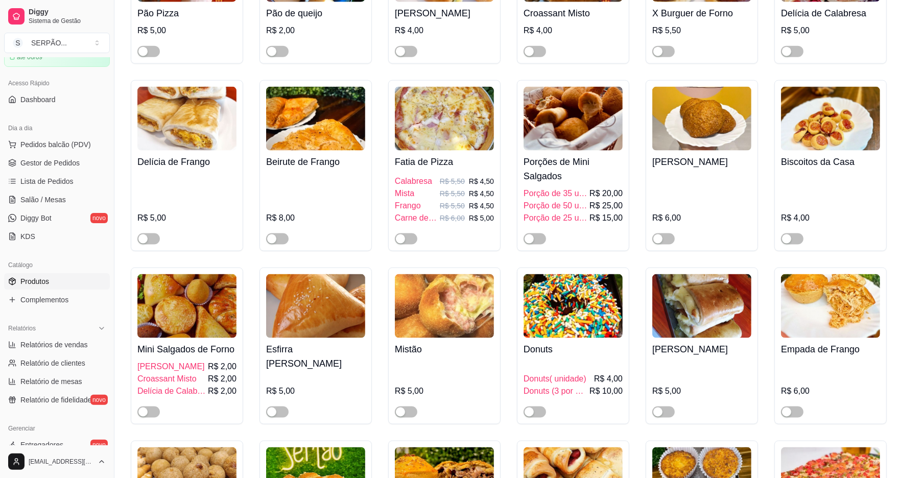
scroll to position [885, 0]
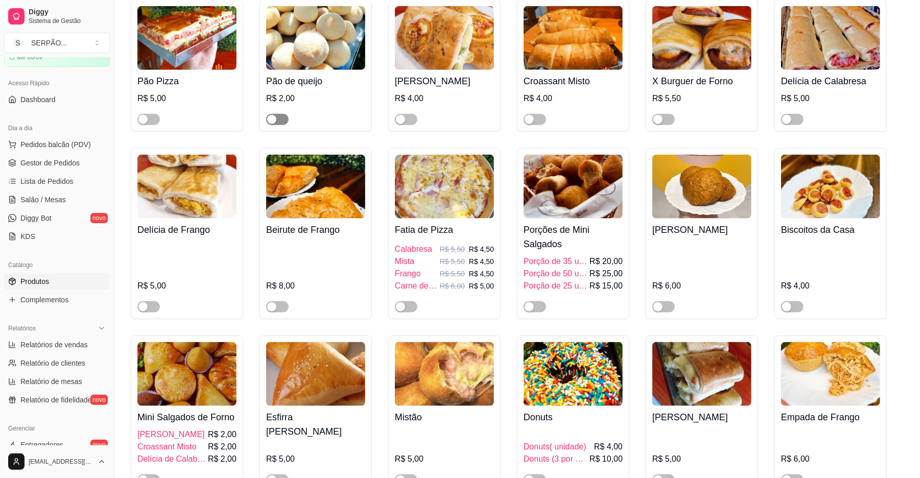
click at [283, 123] on span "button" at bounding box center [277, 119] width 22 height 11
click at [54, 163] on span "Gestor de Pedidos" at bounding box center [49, 163] width 59 height 10
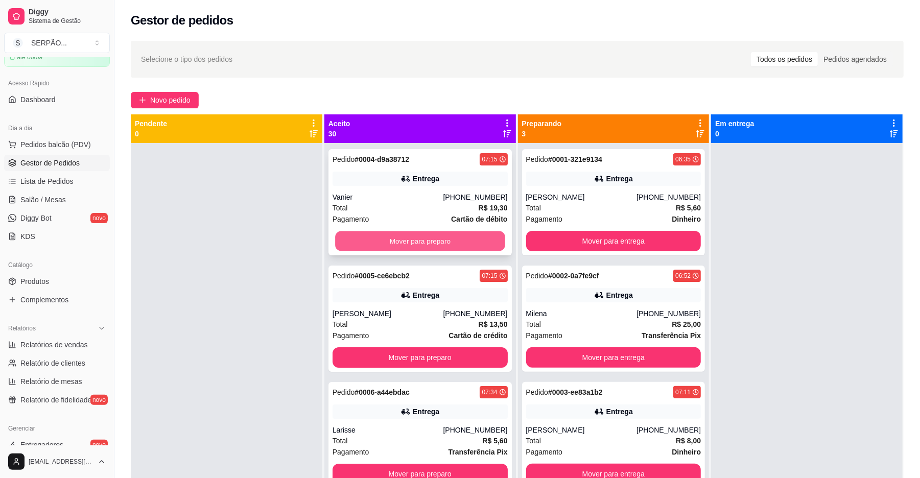
click at [417, 245] on button "Mover para preparo" at bounding box center [420, 241] width 170 height 20
click at [419, 242] on button "Mover para preparo" at bounding box center [419, 241] width 175 height 20
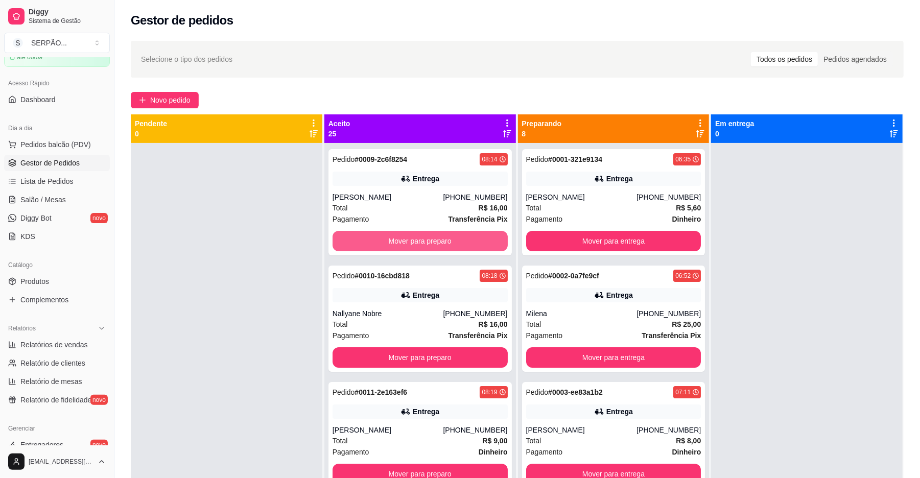
click at [419, 242] on button "Mover para preparo" at bounding box center [419, 241] width 175 height 20
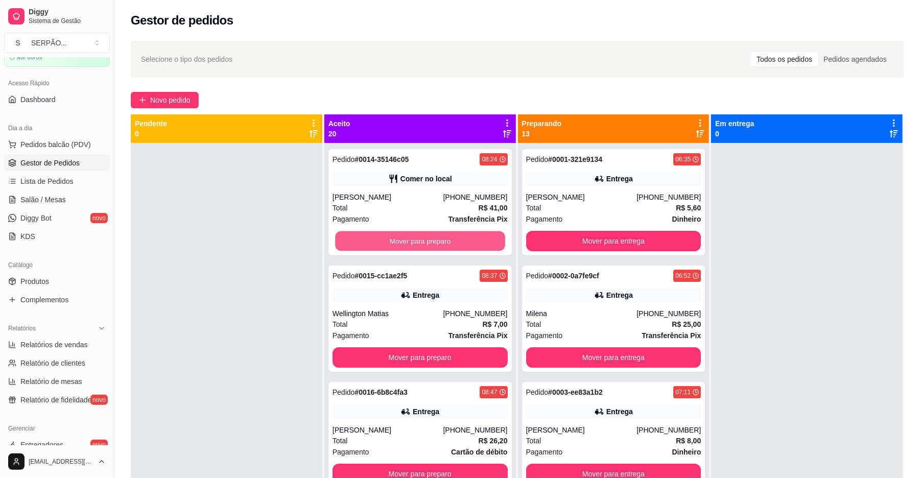
click at [419, 242] on button "Mover para preparo" at bounding box center [420, 241] width 170 height 20
click at [419, 242] on button "Mover para preparo" at bounding box center [419, 241] width 175 height 20
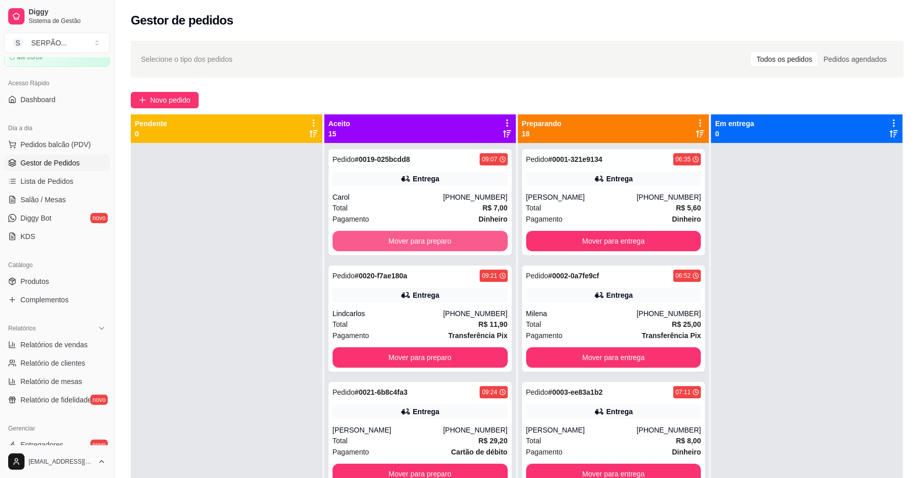
click at [418, 242] on button "Mover para preparo" at bounding box center [419, 241] width 175 height 20
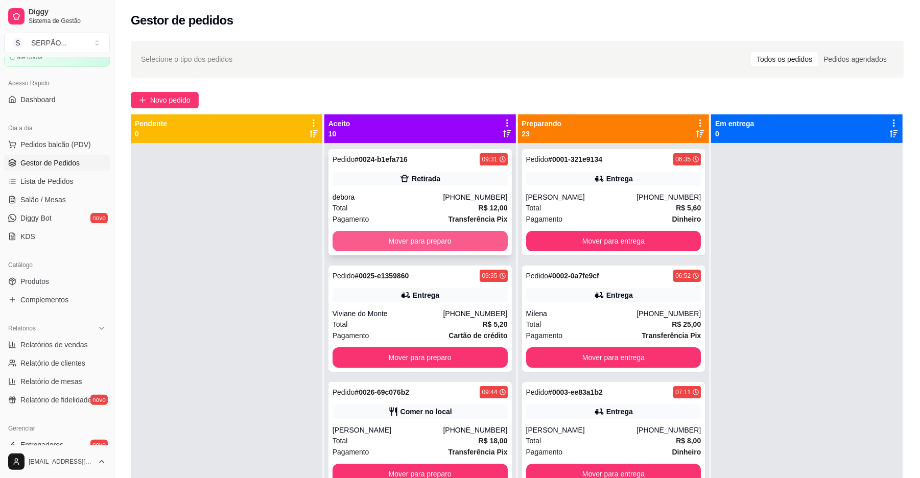
click at [415, 241] on button "Mover para preparo" at bounding box center [419, 241] width 175 height 20
click at [414, 241] on button "Mover para preparo" at bounding box center [419, 241] width 175 height 20
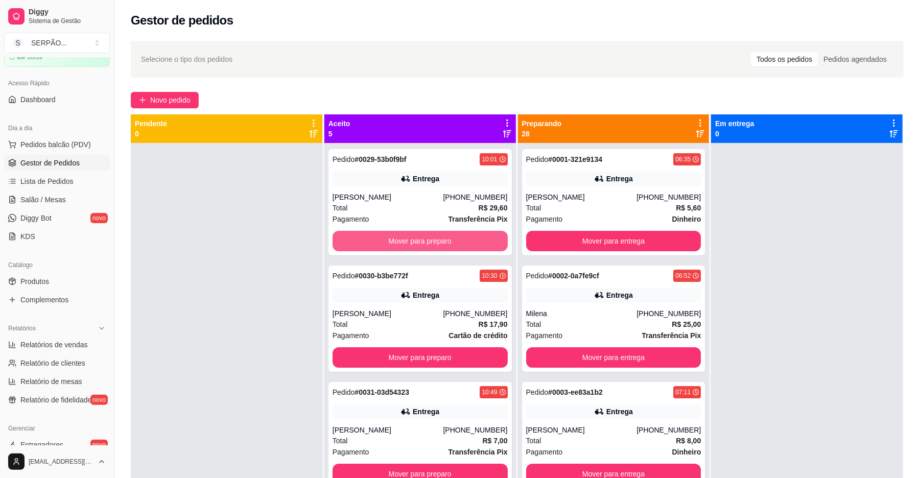
click at [414, 241] on button "Mover para preparo" at bounding box center [419, 241] width 175 height 20
click at [414, 241] on button "Mover para preparo" at bounding box center [420, 241] width 170 height 20
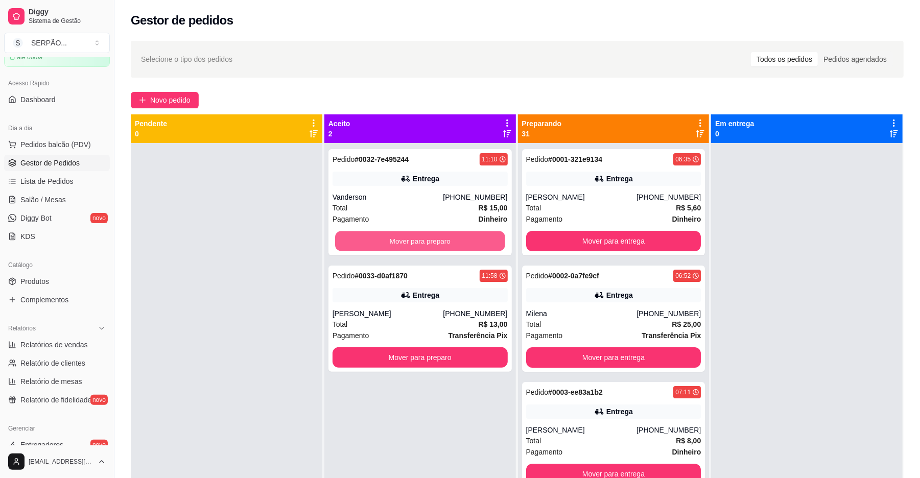
click at [413, 241] on button "Mover para preparo" at bounding box center [420, 241] width 170 height 20
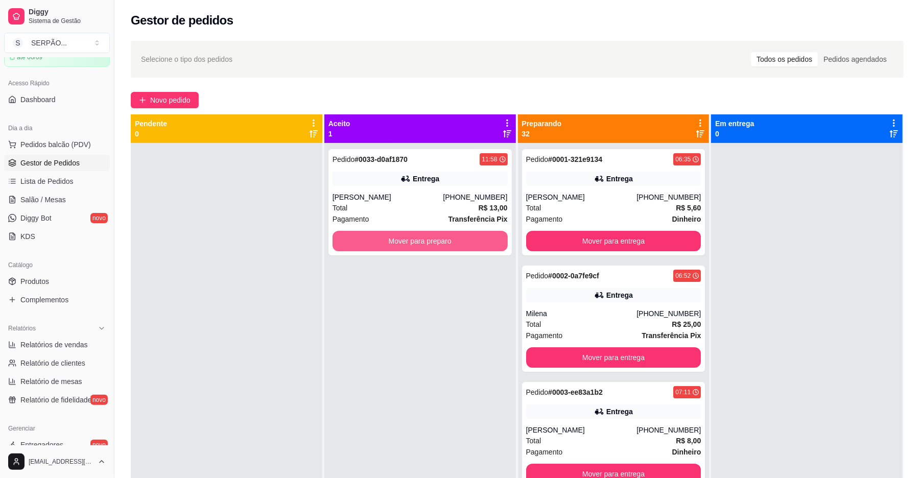
click at [413, 241] on button "Mover para preparo" at bounding box center [419, 241] width 175 height 20
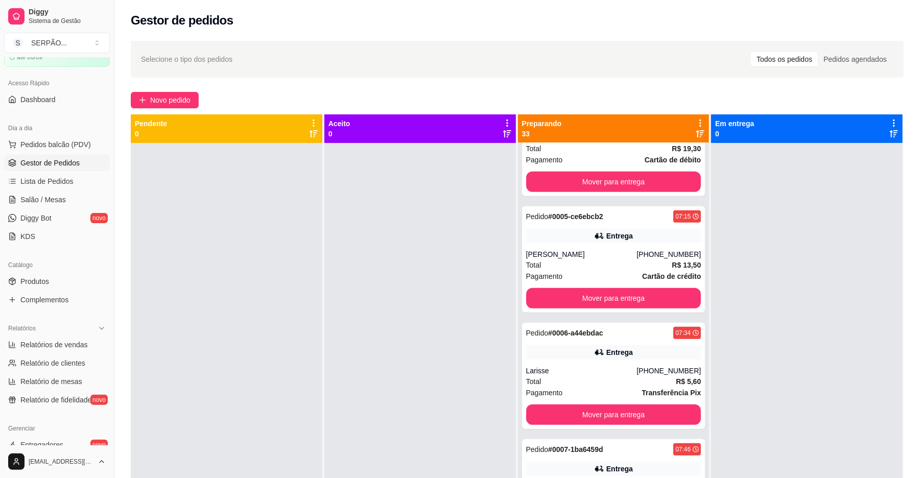
scroll to position [476, 0]
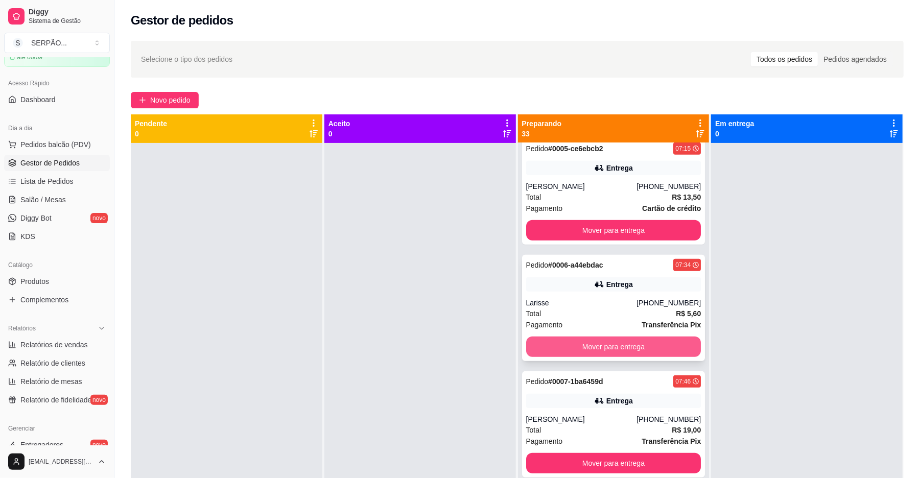
click at [603, 344] on button "Mover para entrega" at bounding box center [613, 346] width 175 height 20
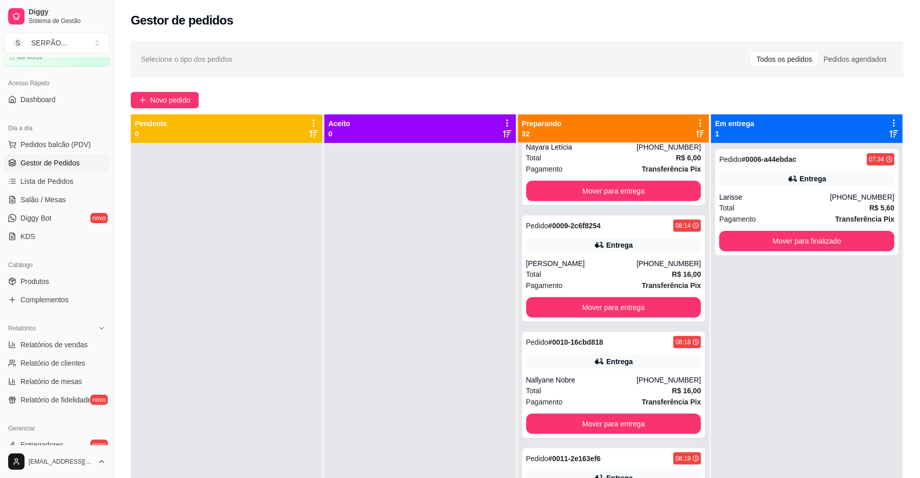
scroll to position [817, 0]
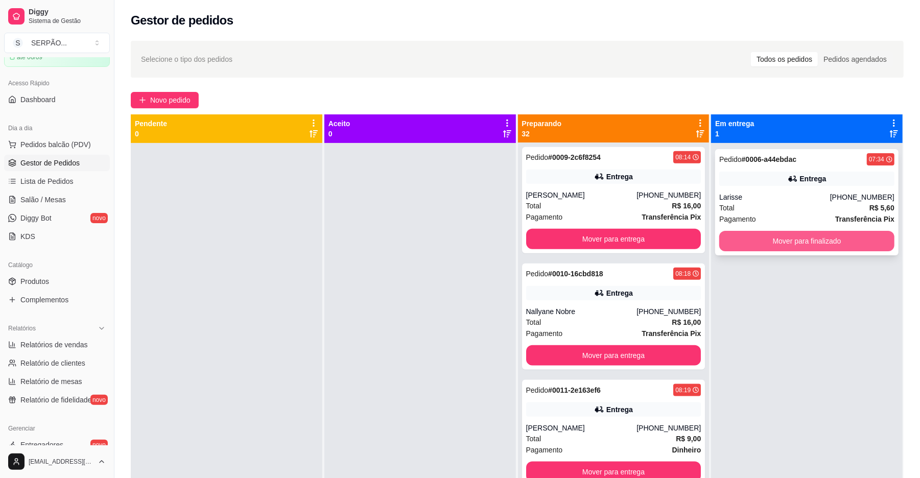
click at [804, 239] on button "Mover para finalizado" at bounding box center [806, 241] width 175 height 20
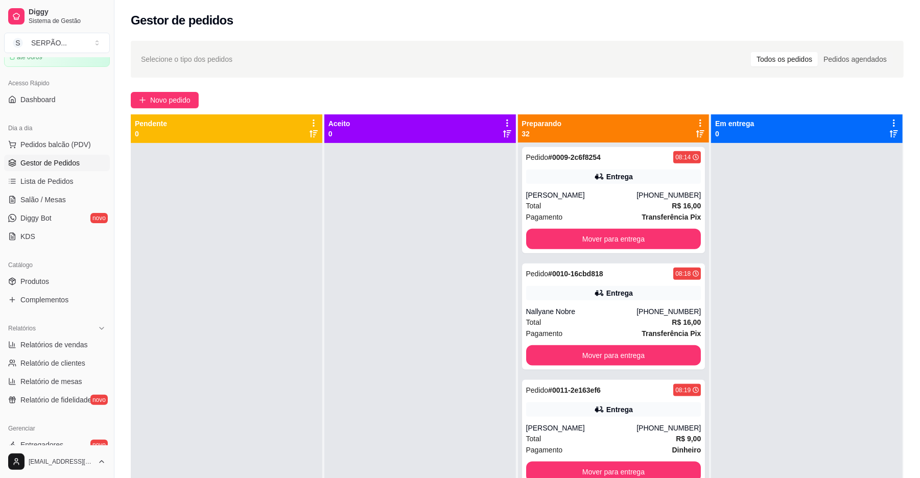
scroll to position [953, 0]
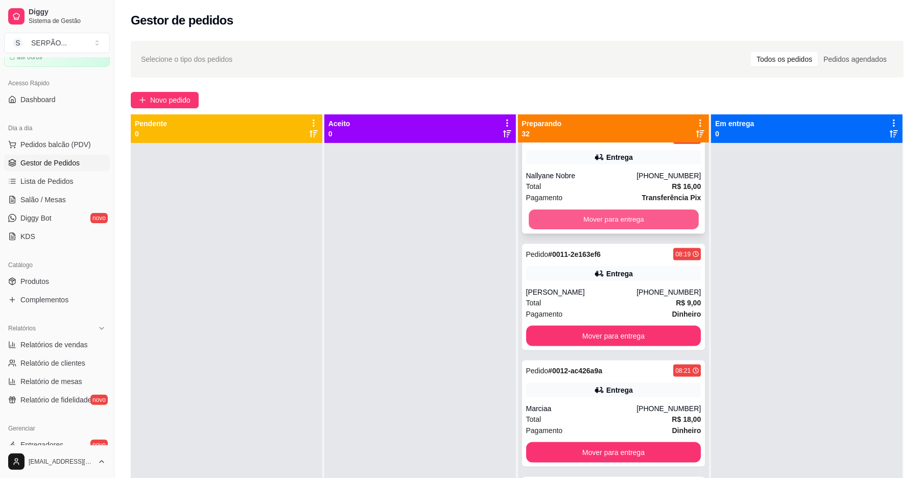
click at [620, 217] on button "Mover para entrega" at bounding box center [613, 220] width 170 height 20
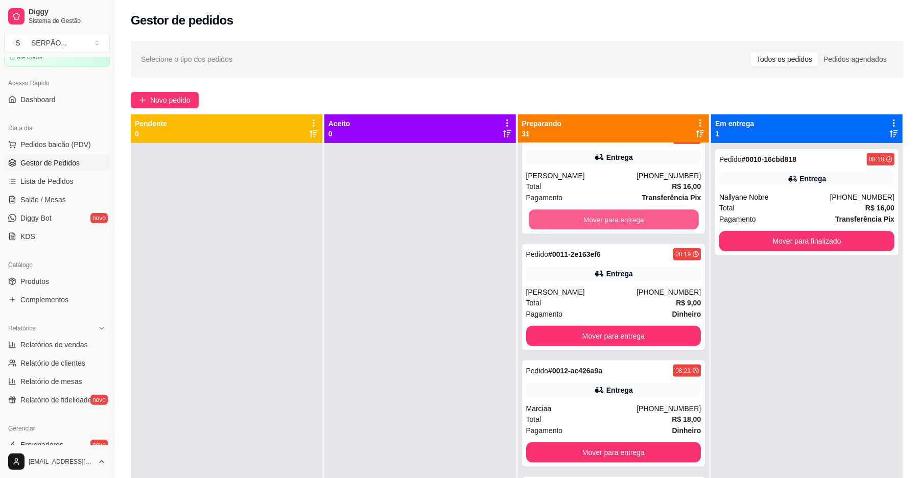
click at [619, 217] on button "Mover para entrega" at bounding box center [613, 220] width 170 height 20
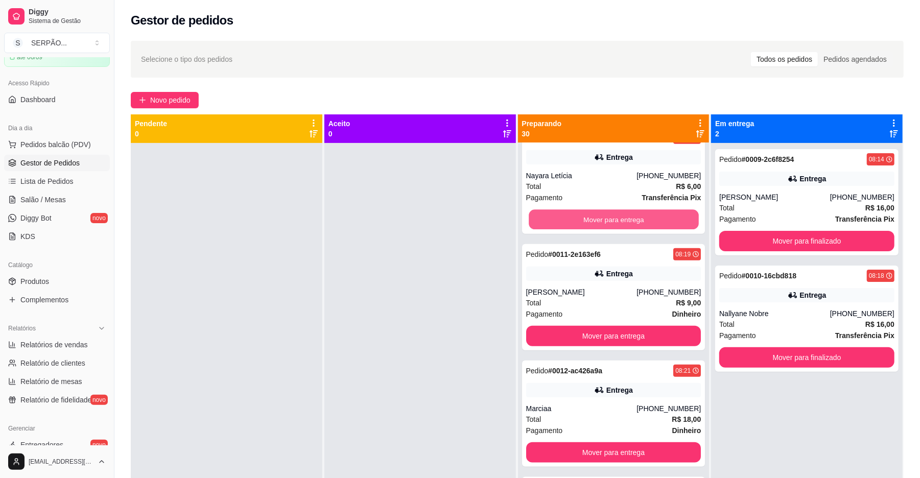
click at [619, 217] on button "Mover para entrega" at bounding box center [613, 220] width 170 height 20
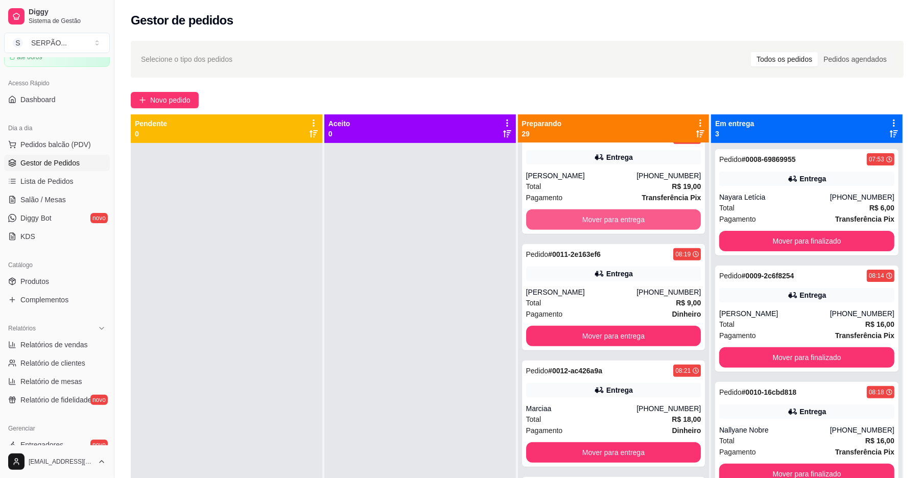
click at [619, 217] on button "Mover para entrega" at bounding box center [613, 219] width 175 height 20
click at [619, 217] on button "Mover para entrega" at bounding box center [613, 220] width 170 height 20
click at [619, 217] on button "Mover para entrega" at bounding box center [613, 219] width 175 height 20
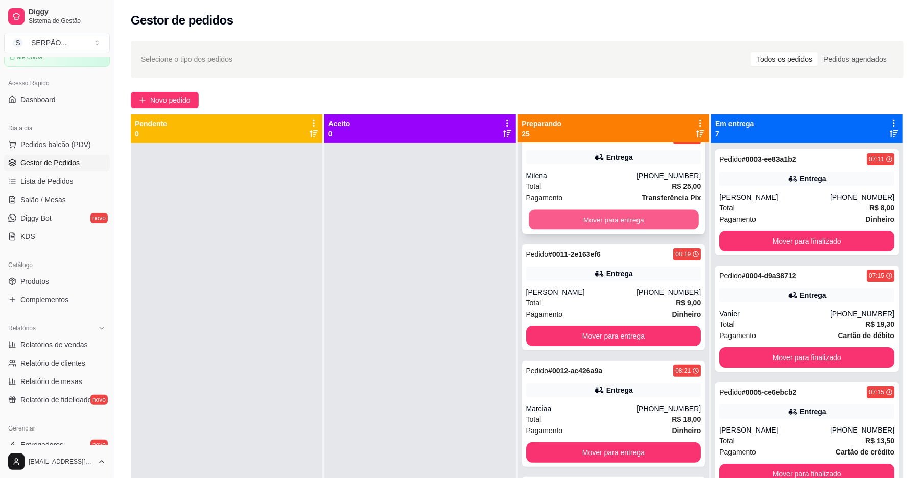
click at [607, 223] on button "Mover para entrega" at bounding box center [613, 220] width 170 height 20
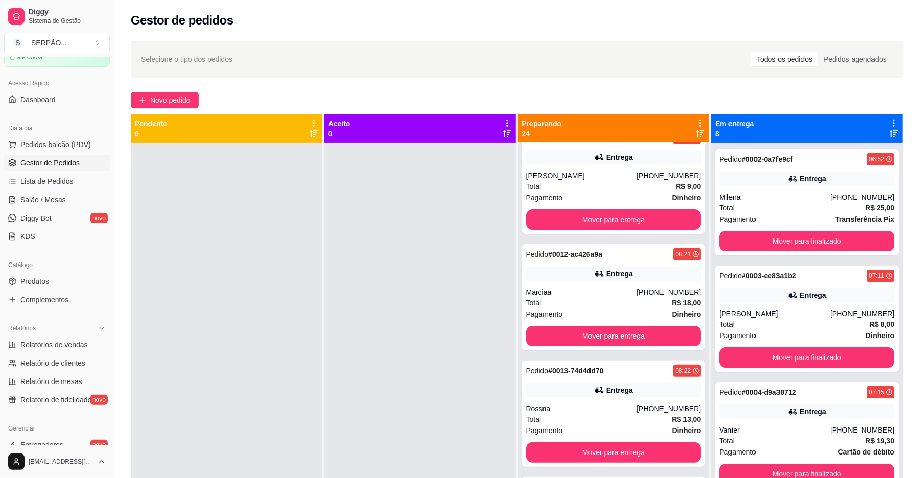
scroll to position [21, 0]
click at [585, 219] on button "Mover para entrega" at bounding box center [613, 219] width 175 height 20
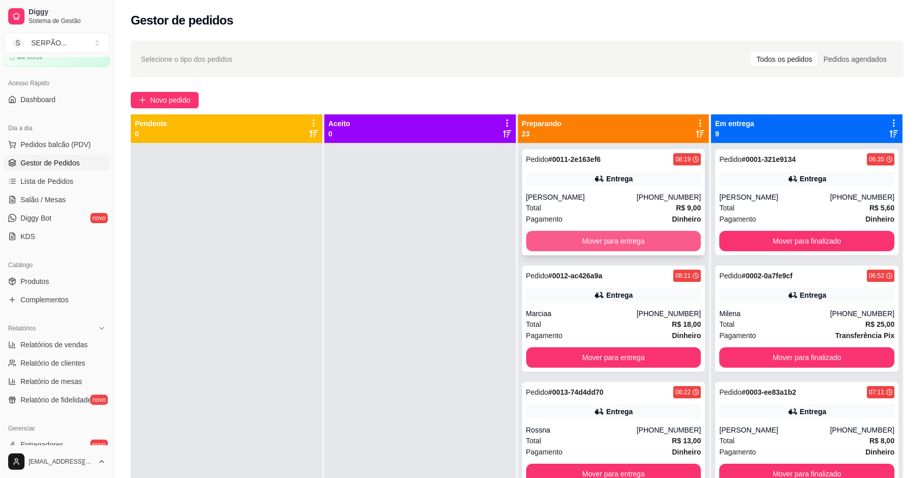
click at [590, 238] on button "Mover para entrega" at bounding box center [613, 241] width 175 height 20
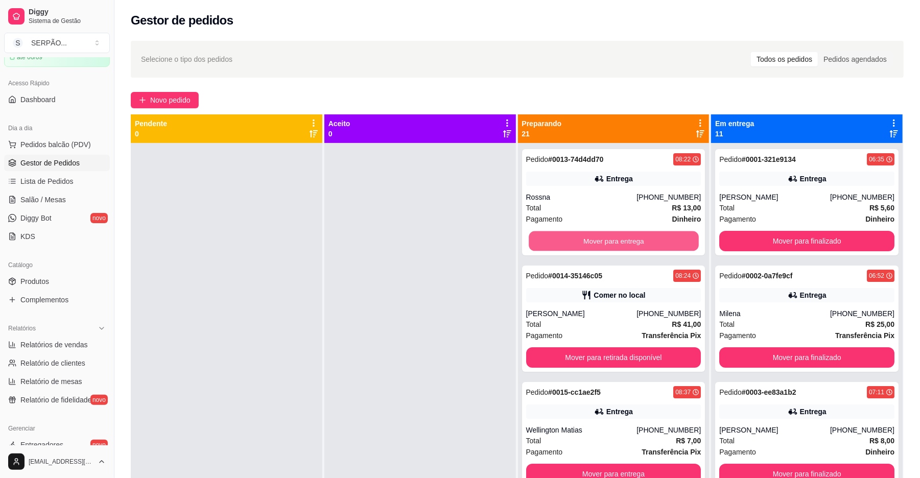
click at [590, 238] on button "Mover para entrega" at bounding box center [613, 241] width 170 height 20
click at [590, 238] on button "Mover para retirada disponível" at bounding box center [613, 241] width 170 height 20
click at [590, 238] on button "Mover para entrega" at bounding box center [613, 241] width 175 height 20
click at [590, 238] on button "Mover para entrega" at bounding box center [613, 241] width 170 height 20
click at [590, 238] on button "Mover para entrega" at bounding box center [613, 241] width 175 height 20
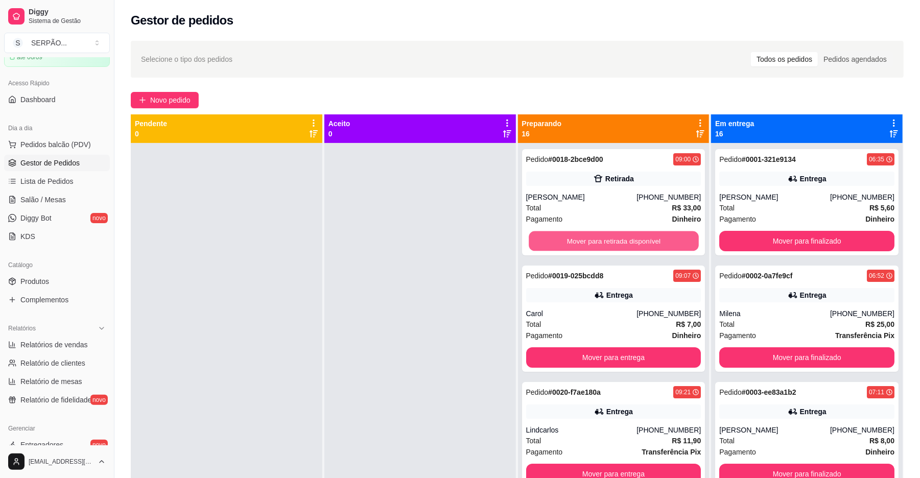
click at [590, 238] on button "Mover para retirada disponível" at bounding box center [613, 241] width 170 height 20
click at [590, 238] on button "Mover para entrega" at bounding box center [613, 241] width 170 height 20
click at [590, 238] on button "Mover para entrega" at bounding box center [613, 241] width 175 height 20
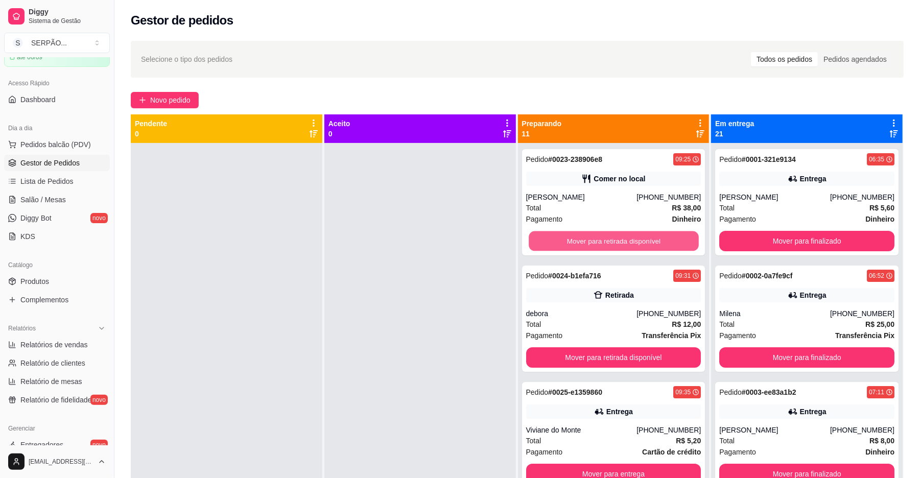
click at [590, 238] on button "Mover para retirada disponível" at bounding box center [613, 241] width 170 height 20
click at [590, 238] on button "Mover para retirada disponível" at bounding box center [613, 241] width 175 height 20
click at [590, 238] on button "Mover para entrega" at bounding box center [613, 241] width 170 height 20
click at [590, 238] on button "Mover para retirada disponível" at bounding box center [613, 241] width 175 height 20
click at [590, 238] on button "Mover para entrega" at bounding box center [613, 241] width 175 height 20
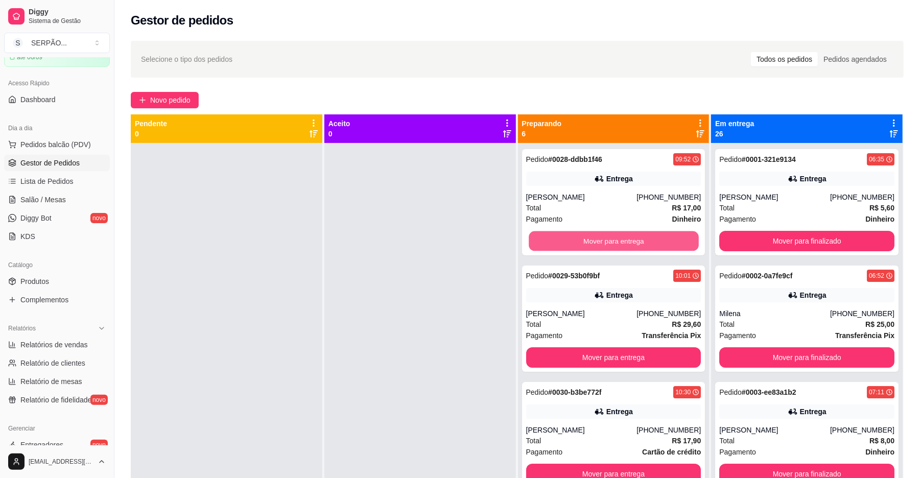
click at [590, 238] on button "Mover para entrega" at bounding box center [613, 241] width 170 height 20
click at [590, 238] on button "Mover para entrega" at bounding box center [613, 241] width 175 height 20
click at [590, 238] on button "Mover para entrega" at bounding box center [613, 241] width 170 height 20
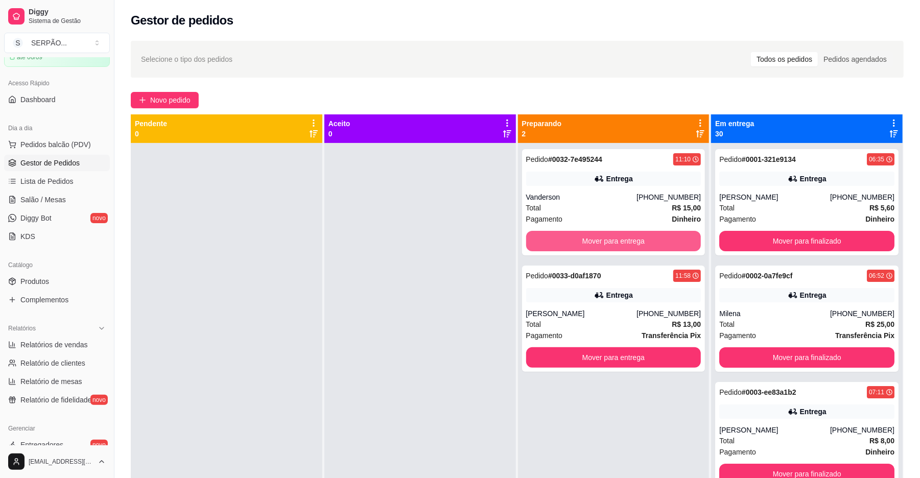
click at [590, 238] on button "Mover para entrega" at bounding box center [613, 241] width 175 height 20
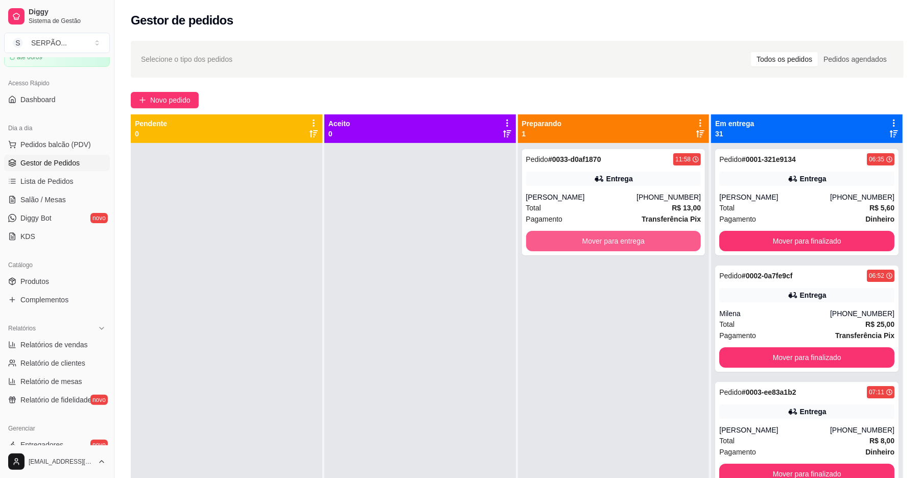
click at [590, 238] on button "Mover para entrega" at bounding box center [613, 241] width 175 height 20
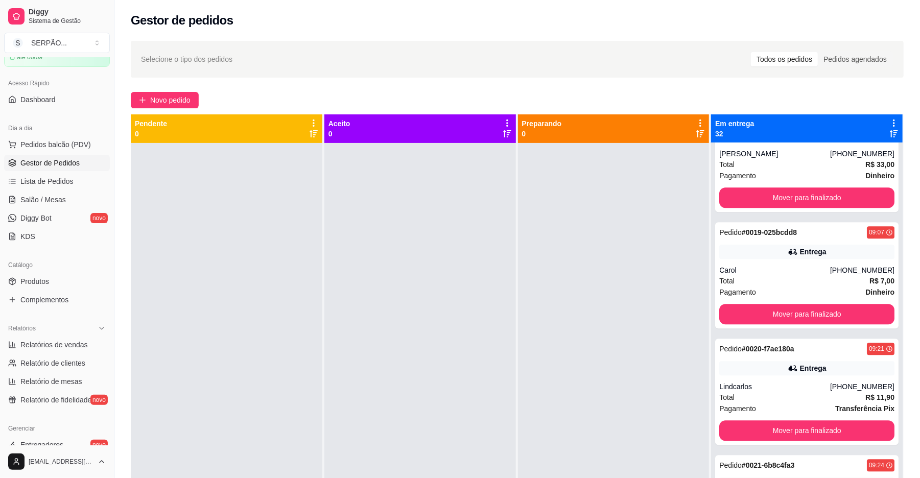
scroll to position [1974, 0]
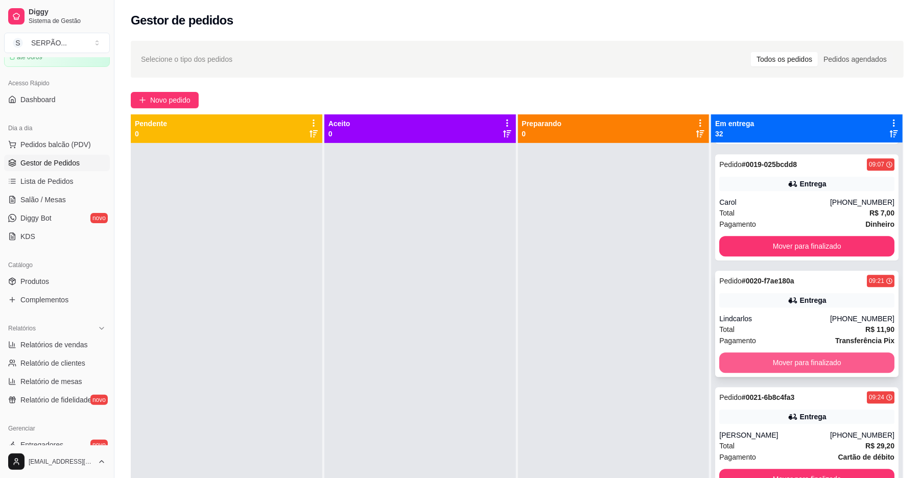
click at [789, 360] on button "Mover para finalizado" at bounding box center [806, 362] width 175 height 20
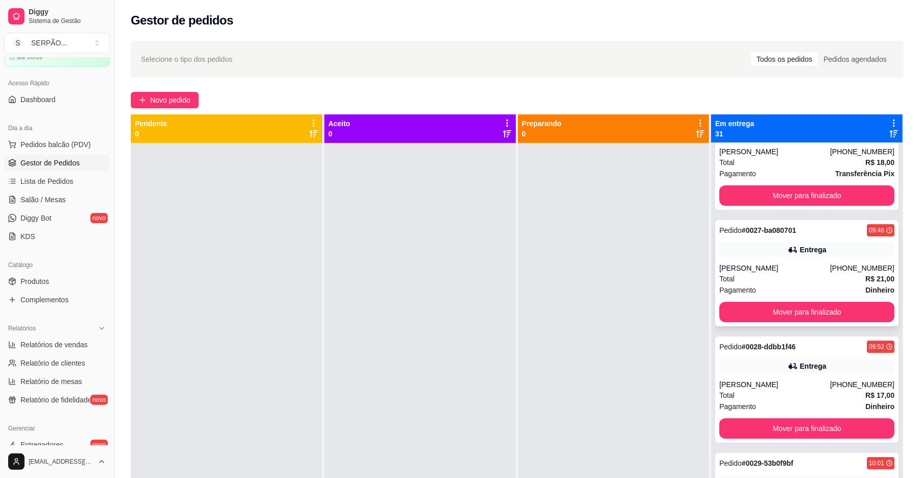
scroll to position [2791, 0]
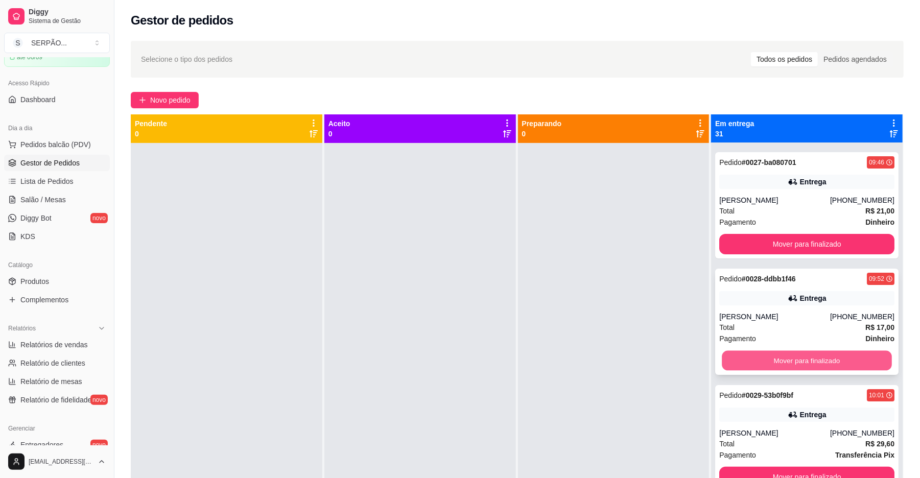
click at [801, 358] on button "Mover para finalizado" at bounding box center [806, 361] width 170 height 20
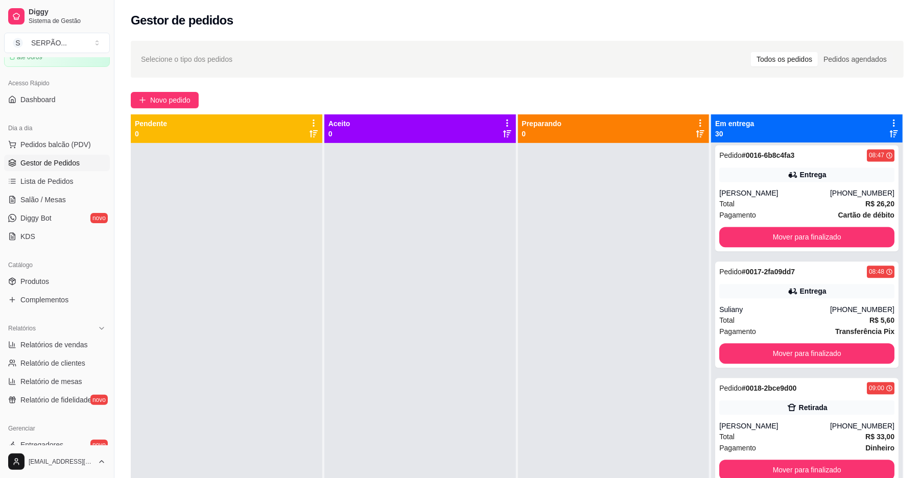
scroll to position [1498, 0]
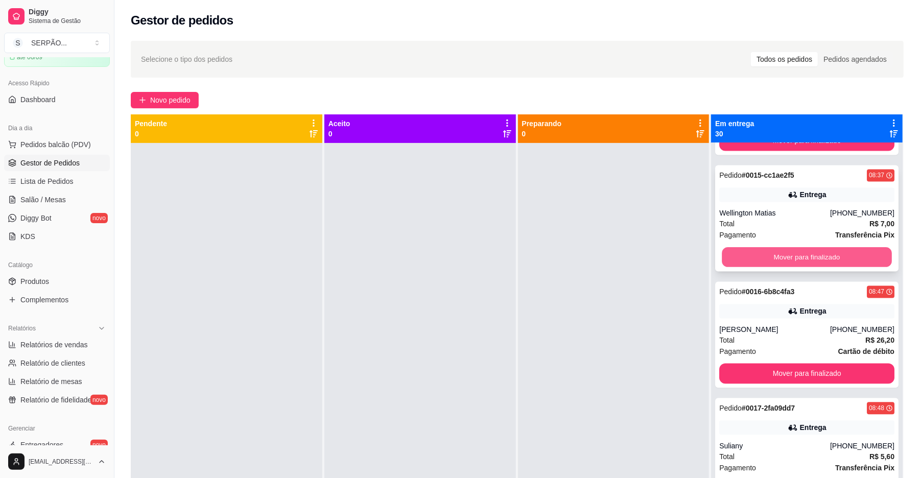
click at [796, 250] on button "Mover para finalizado" at bounding box center [806, 257] width 170 height 20
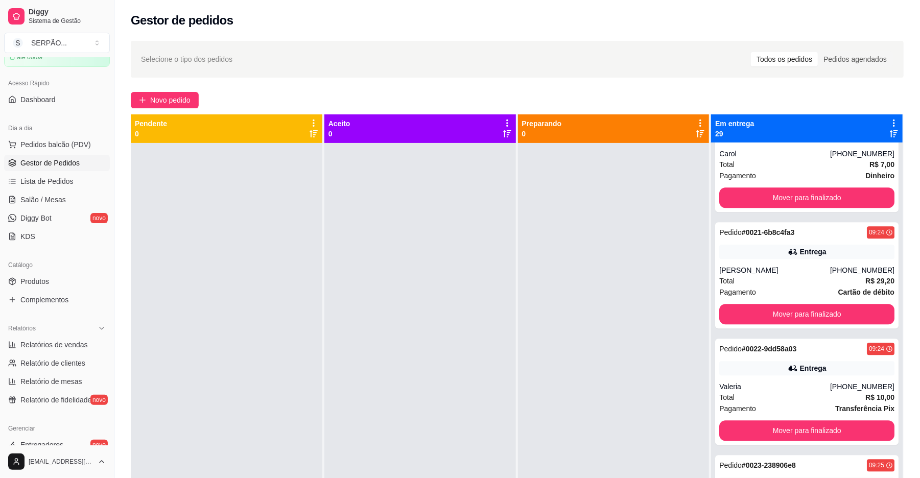
scroll to position [1838, 0]
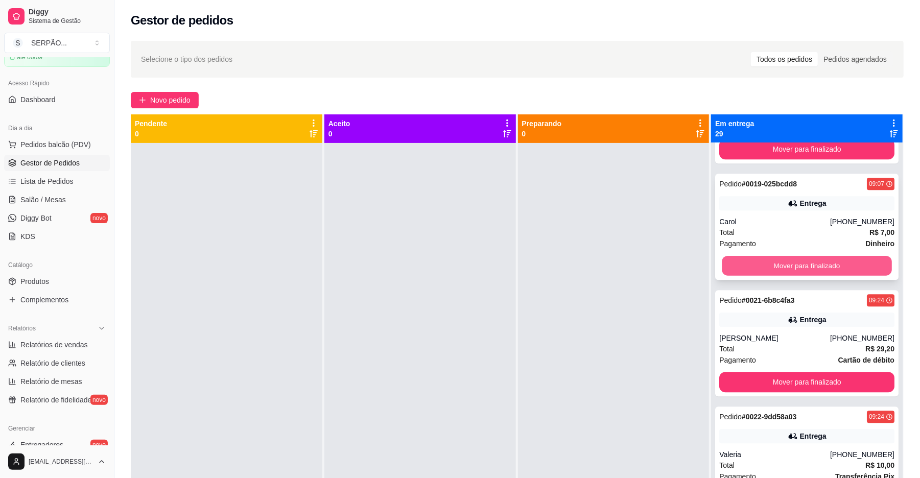
click at [796, 269] on button "Mover para finalizado" at bounding box center [806, 266] width 170 height 20
click at [796, 264] on button "Mover para finalizado" at bounding box center [806, 266] width 170 height 20
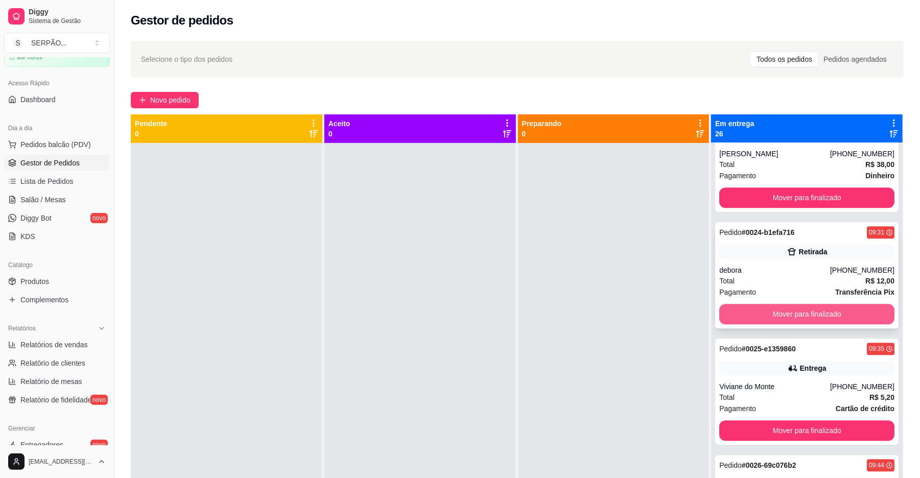
click at [796, 311] on button "Mover para finalizado" at bounding box center [806, 314] width 175 height 20
click at [796, 311] on button "Mover para finalizado" at bounding box center [806, 314] width 170 height 20
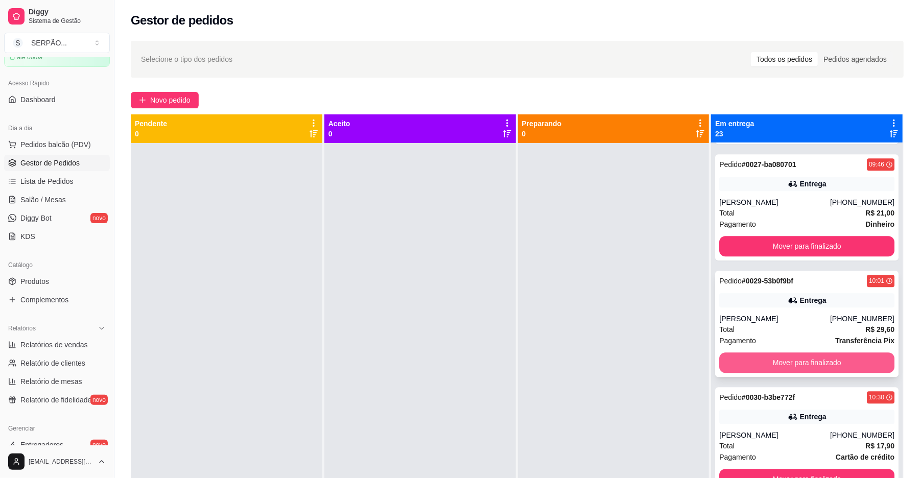
click at [801, 362] on button "Mover para finalizado" at bounding box center [806, 362] width 175 height 20
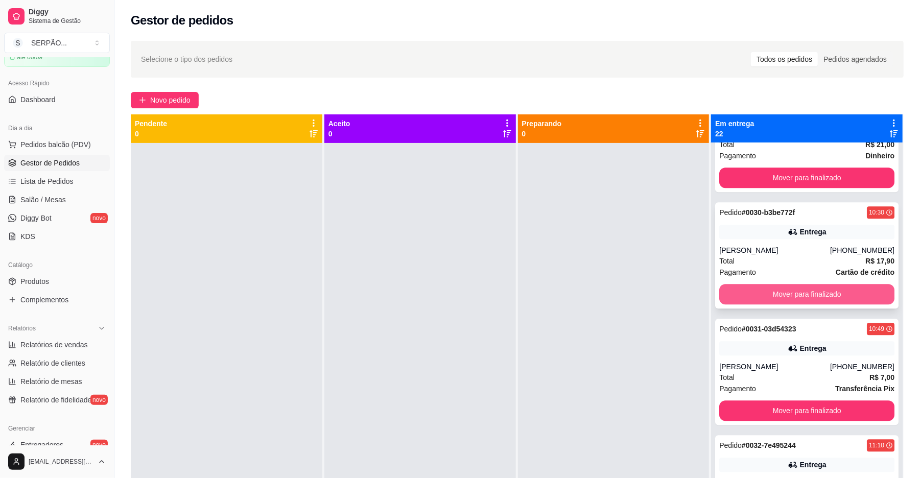
click at [804, 291] on button "Mover para finalizado" at bounding box center [806, 294] width 175 height 20
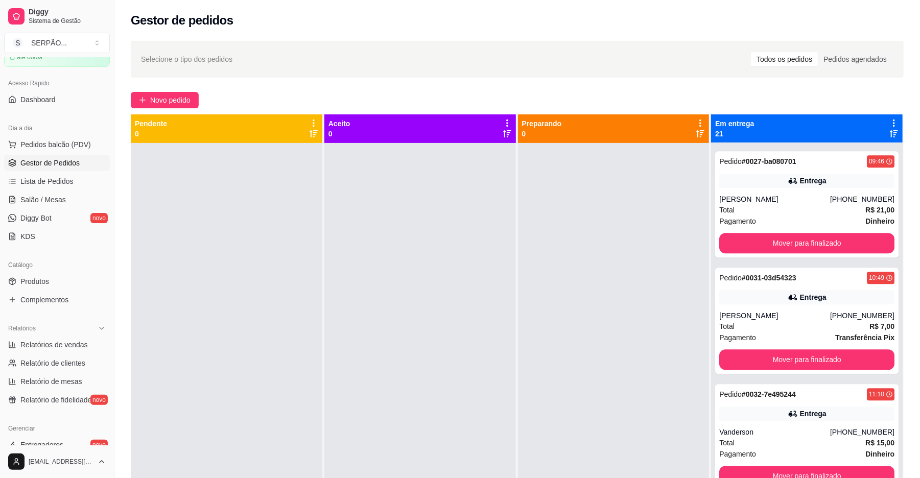
scroll to position [1977, 0]
click at [801, 367] on button "Mover para finalizado" at bounding box center [806, 359] width 175 height 20
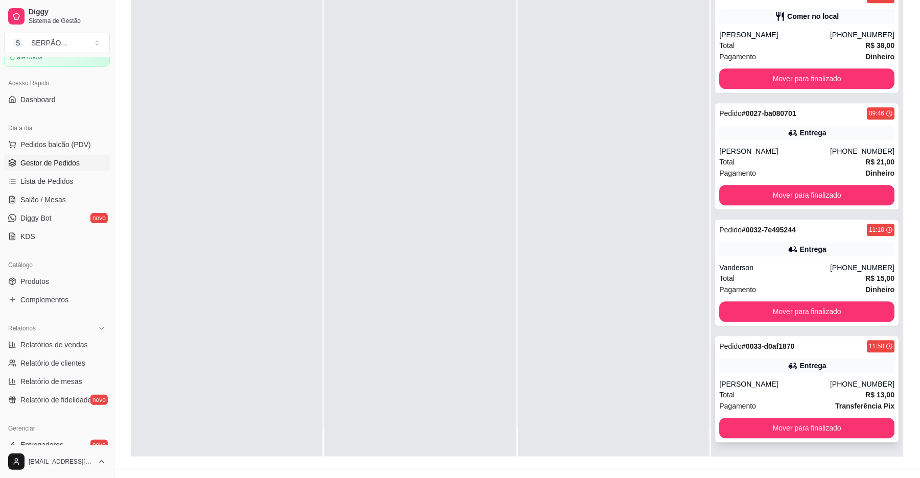
scroll to position [156, 0]
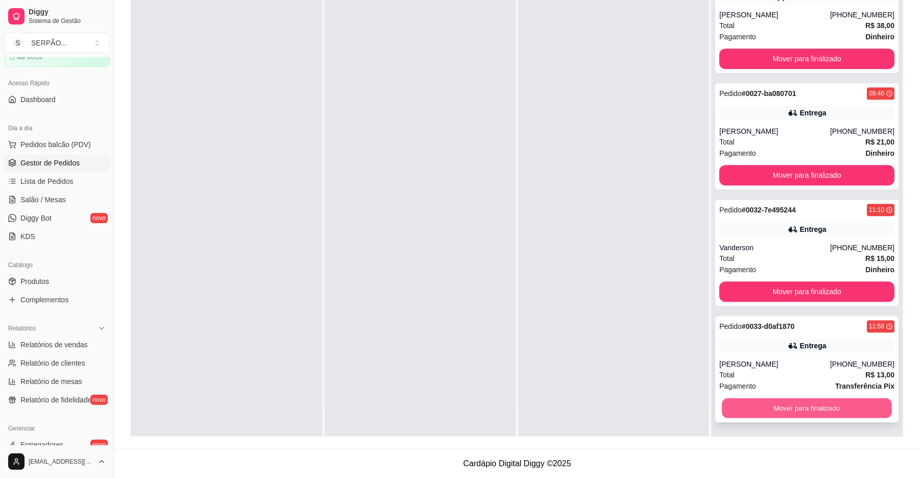
click at [805, 399] on button "Mover para finalizado" at bounding box center [806, 408] width 170 height 20
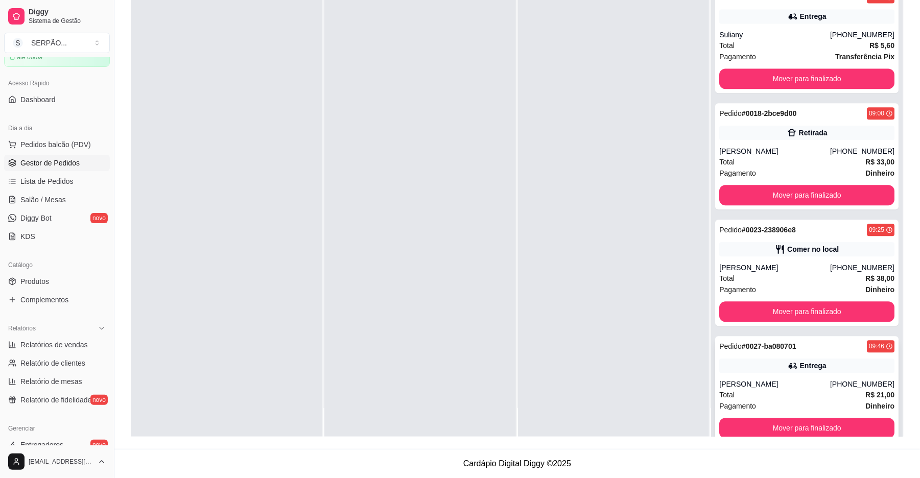
scroll to position [1540, 0]
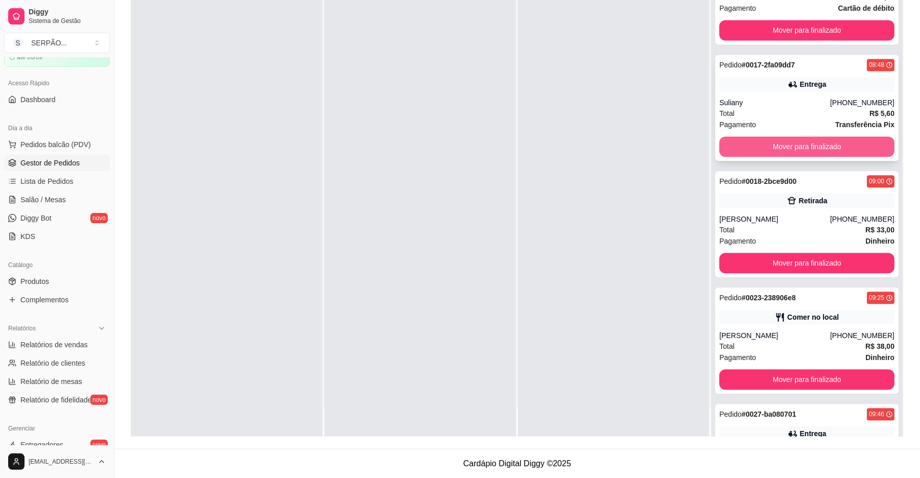
click at [803, 141] on button "Mover para finalizado" at bounding box center [806, 146] width 175 height 20
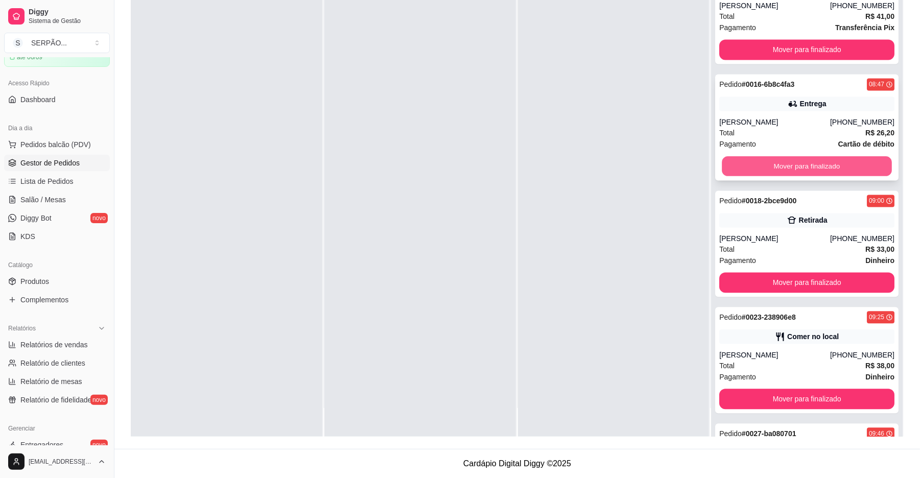
click at [811, 167] on button "Mover para finalizado" at bounding box center [806, 167] width 170 height 20
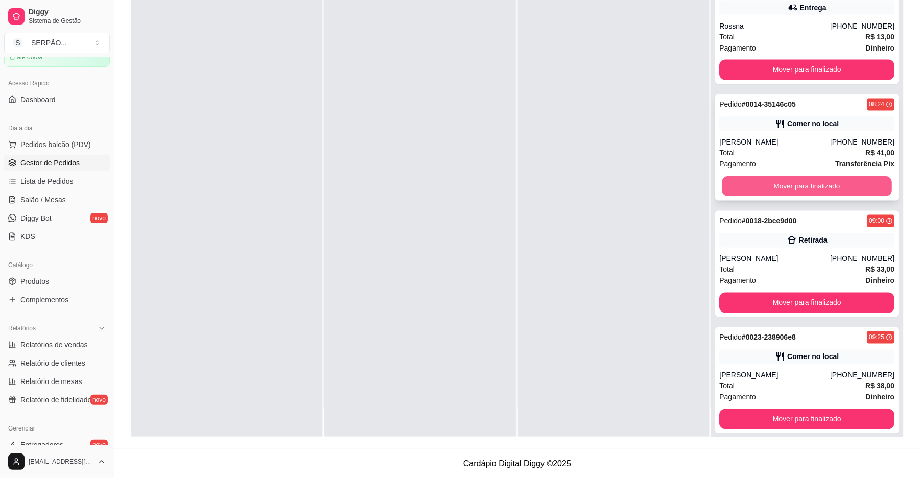
click at [811, 182] on button "Mover para finalizado" at bounding box center [806, 187] width 170 height 20
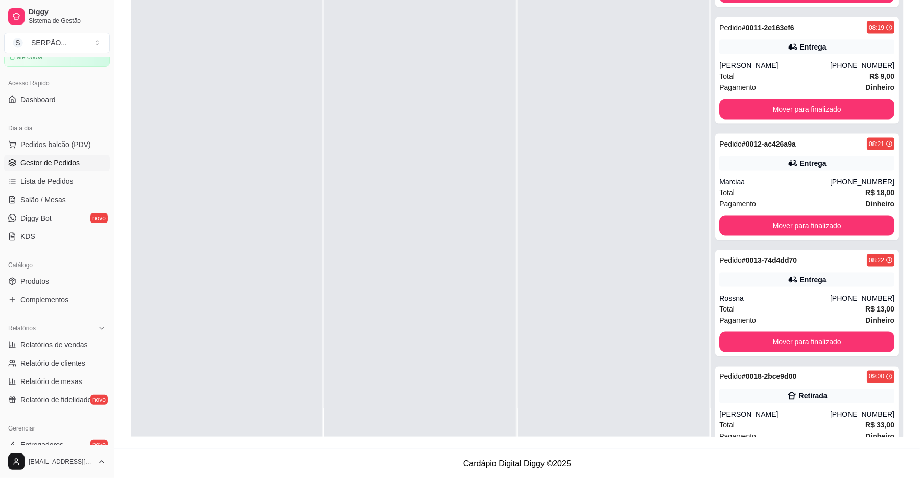
scroll to position [859, 0]
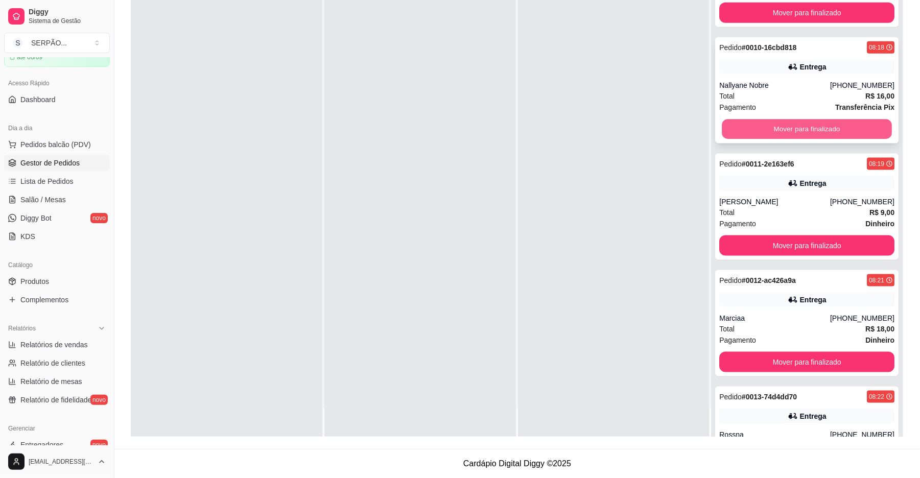
click at [800, 123] on button "Mover para finalizado" at bounding box center [806, 129] width 170 height 20
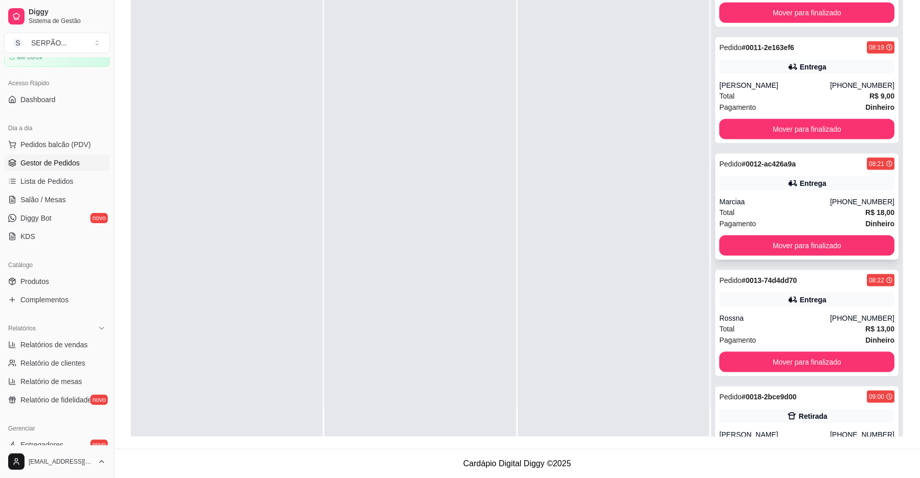
scroll to position [723, 0]
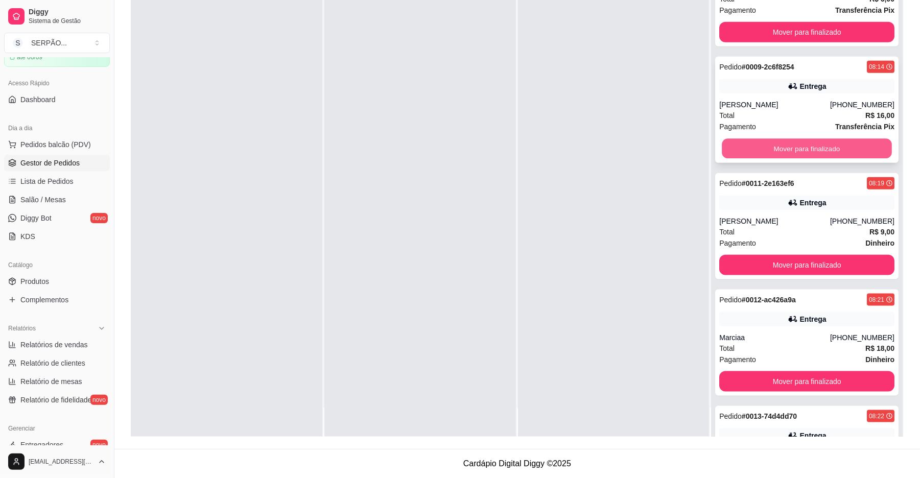
click at [807, 153] on button "Mover para finalizado" at bounding box center [806, 149] width 170 height 20
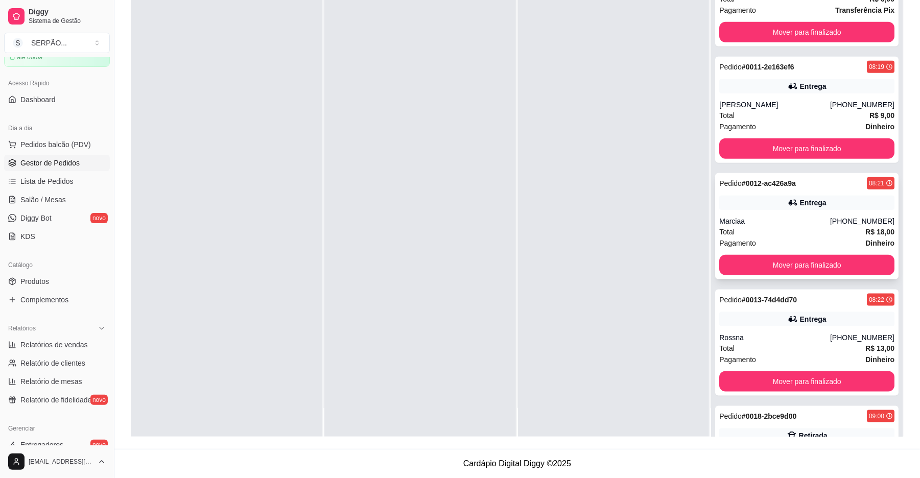
scroll to position [655, 0]
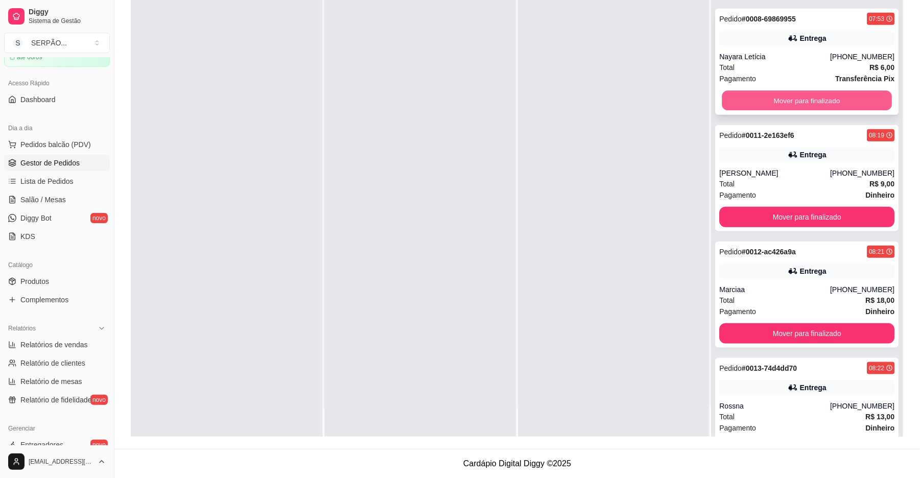
click at [793, 98] on button "Mover para finalizado" at bounding box center [806, 101] width 170 height 20
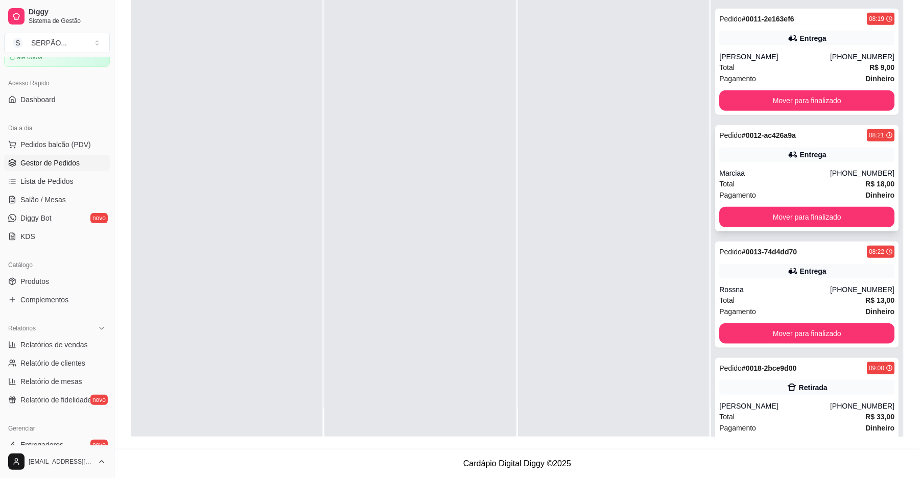
scroll to position [519, 0]
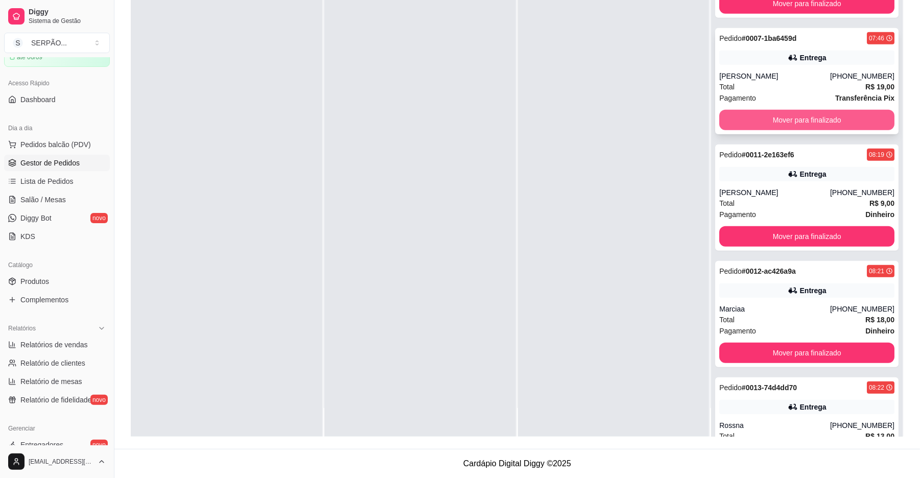
click at [807, 127] on button "Mover para finalizado" at bounding box center [806, 120] width 175 height 20
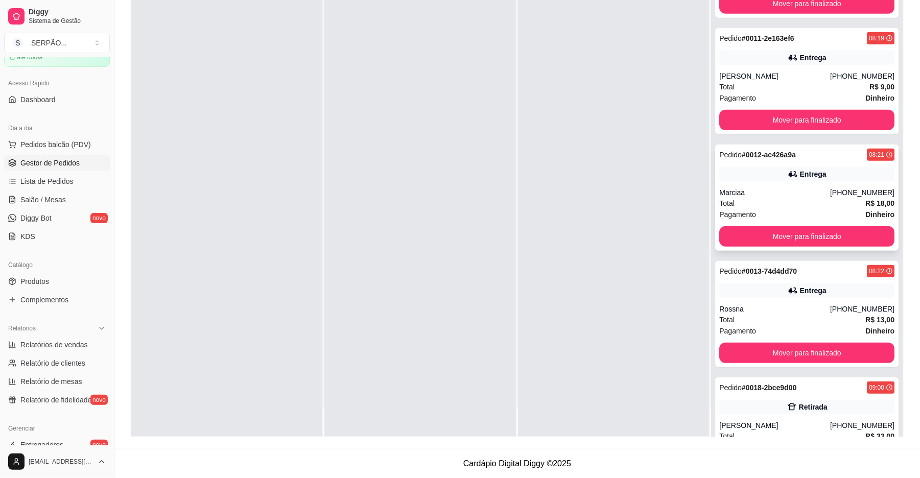
scroll to position [450, 0]
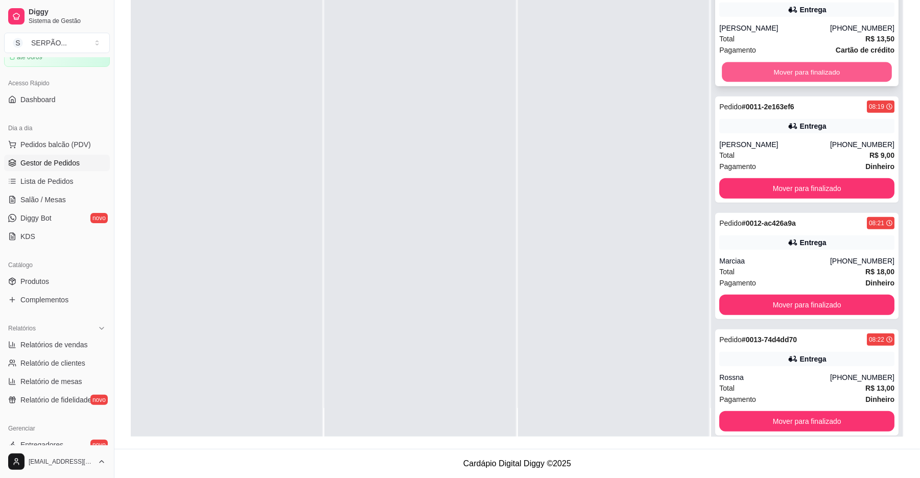
click at [787, 78] on button "Mover para finalizado" at bounding box center [806, 72] width 170 height 20
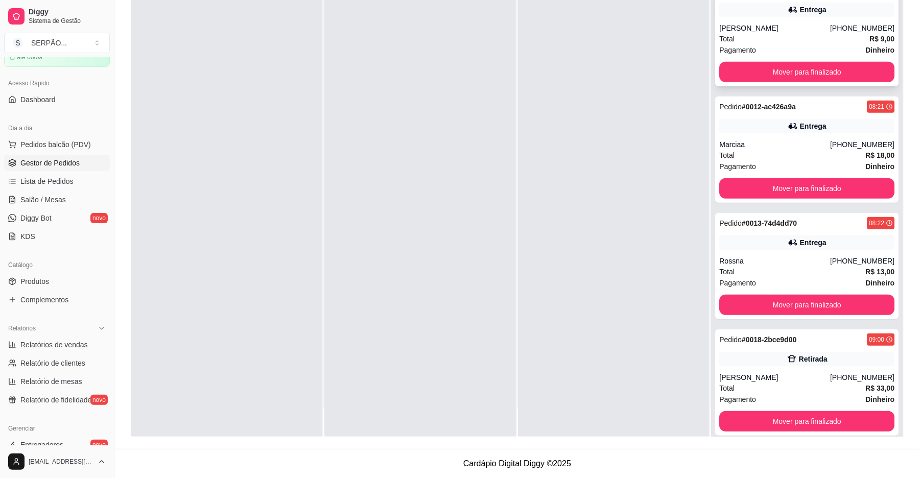
scroll to position [315, 0]
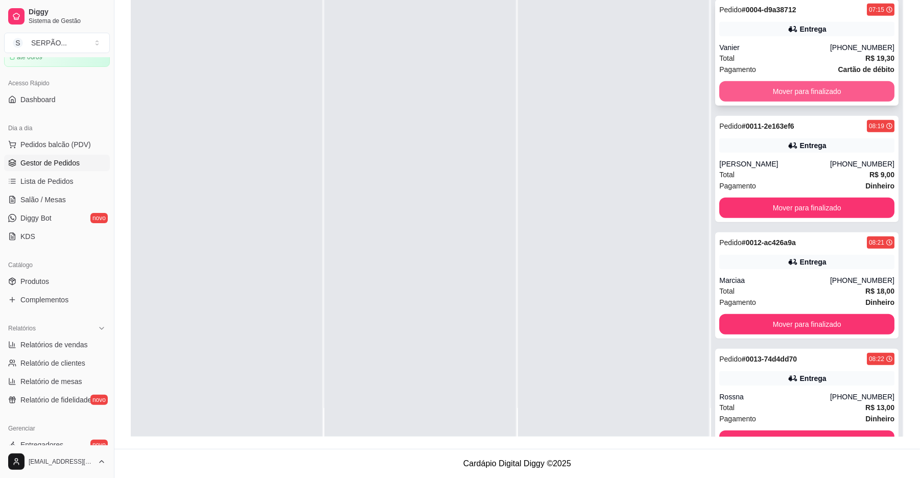
click at [799, 88] on button "Mover para finalizado" at bounding box center [806, 91] width 175 height 20
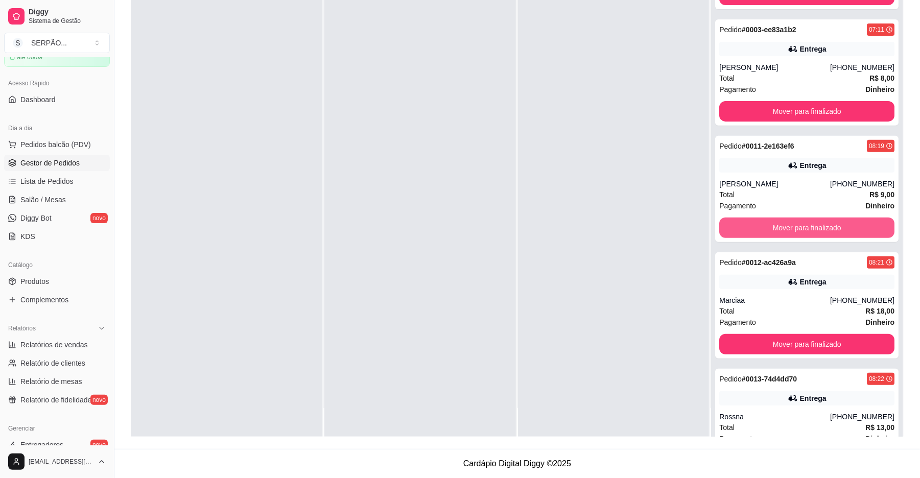
scroll to position [110, 0]
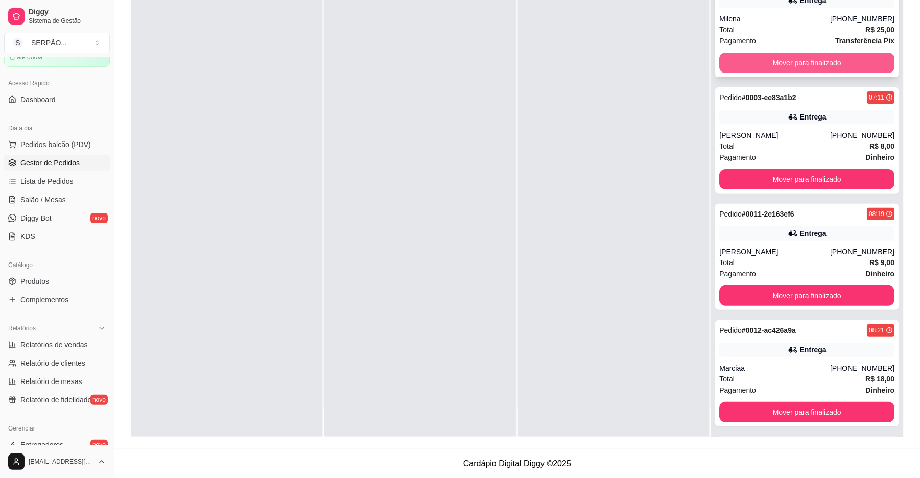
click at [801, 66] on button "Mover para finalizado" at bounding box center [806, 63] width 175 height 20
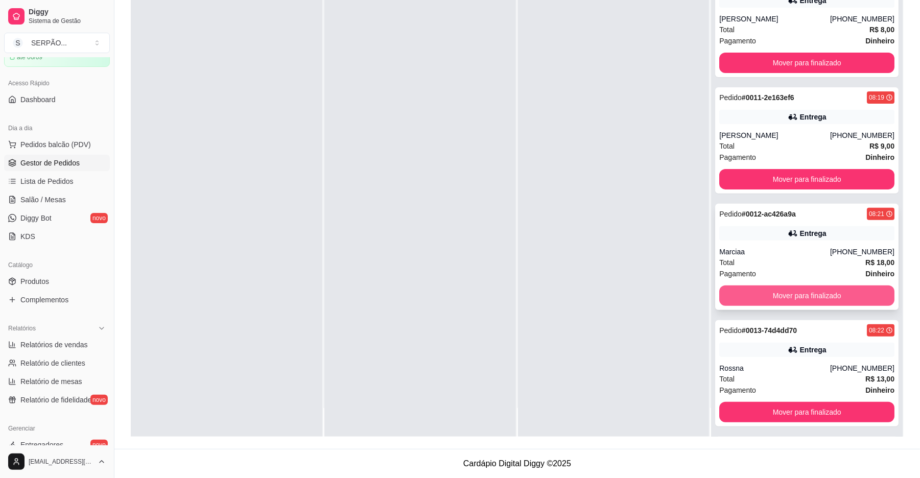
click at [803, 295] on button "Mover para finalizado" at bounding box center [806, 295] width 175 height 20
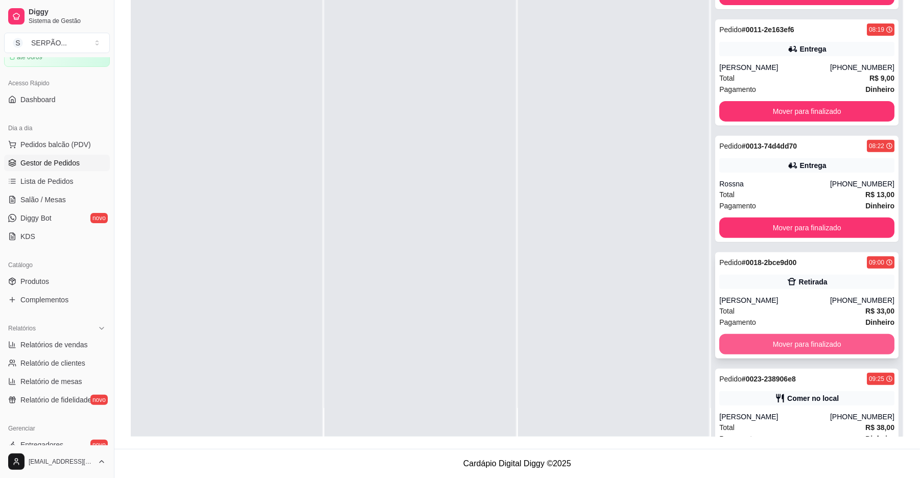
click at [791, 344] on button "Mover para finalizado" at bounding box center [806, 344] width 175 height 20
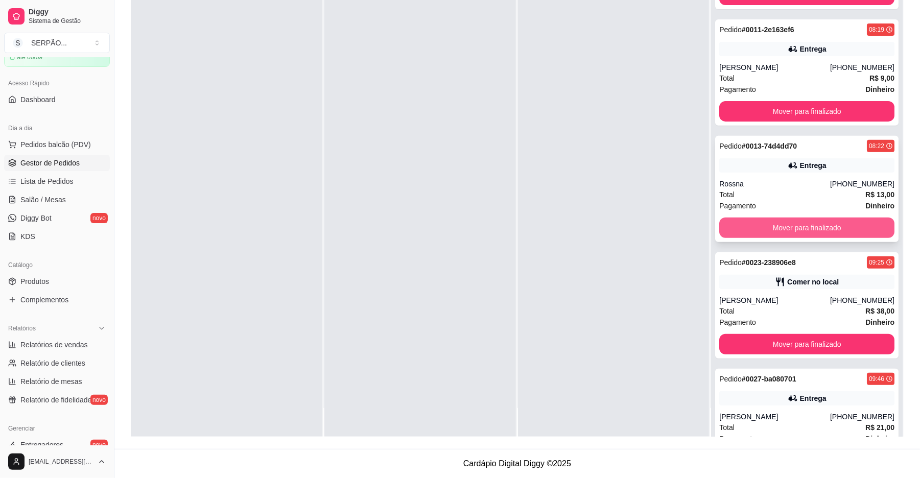
click at [798, 225] on button "Mover para finalizado" at bounding box center [806, 228] width 175 height 20
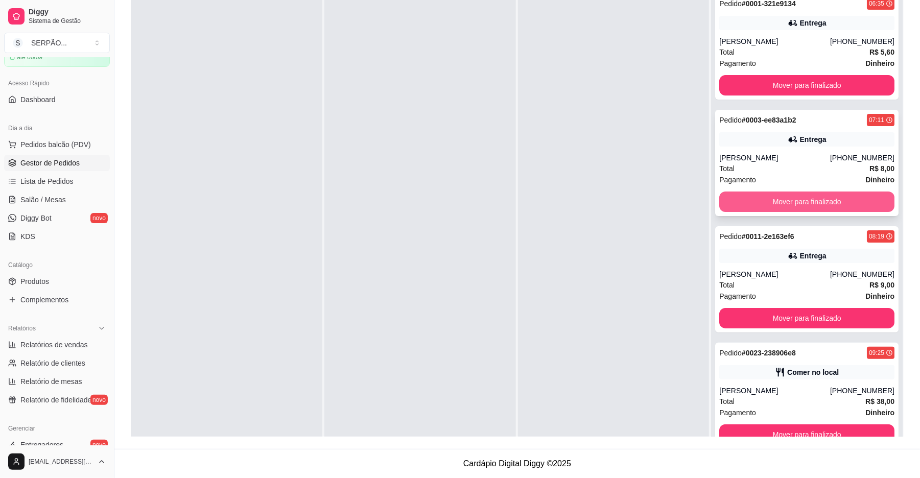
scroll to position [19, 0]
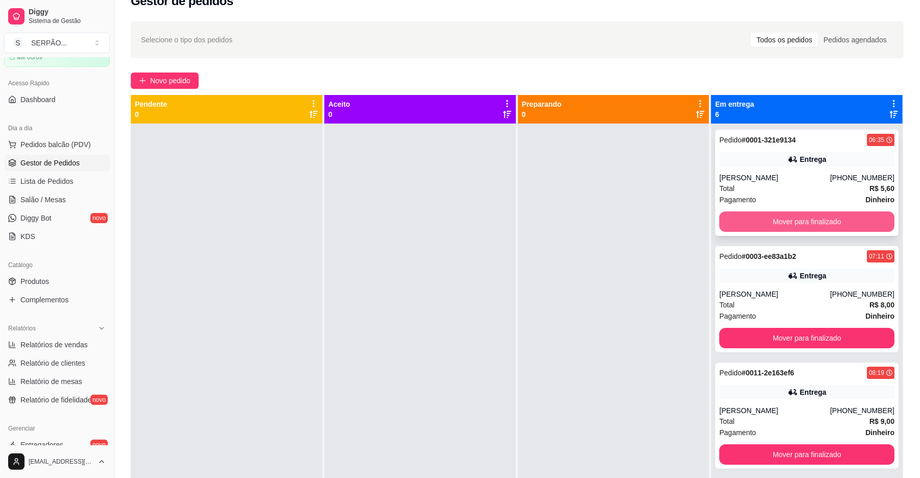
click at [809, 219] on button "Mover para finalizado" at bounding box center [806, 221] width 175 height 20
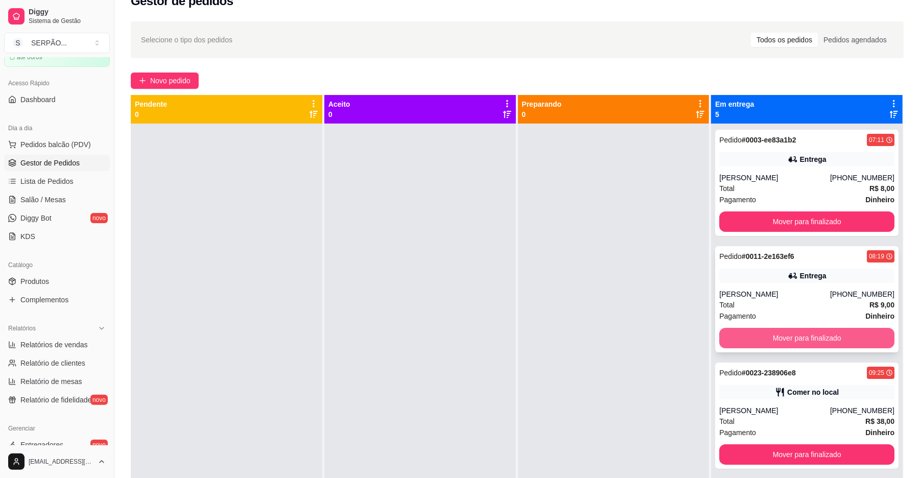
click at [766, 339] on button "Mover para finalizado" at bounding box center [806, 338] width 175 height 20
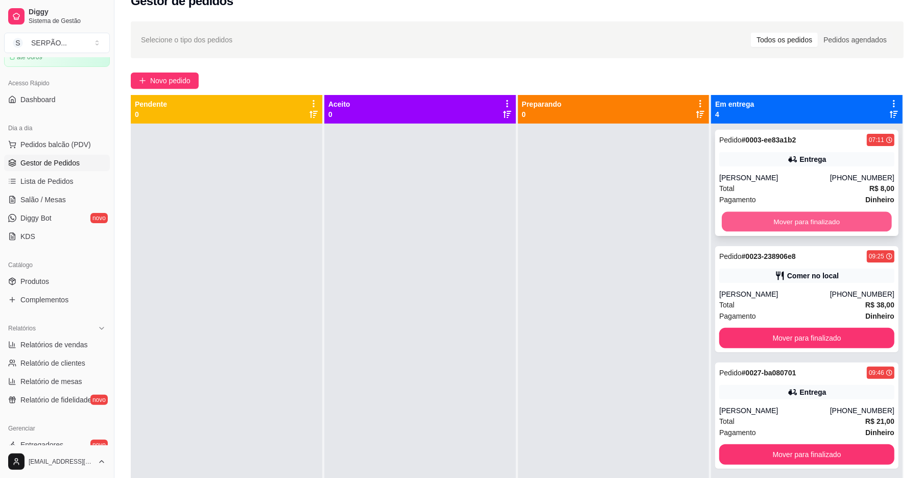
click at [810, 216] on button "Mover para finalizado" at bounding box center [806, 222] width 170 height 20
click at [797, 218] on button "Mover para finalizado" at bounding box center [806, 222] width 170 height 20
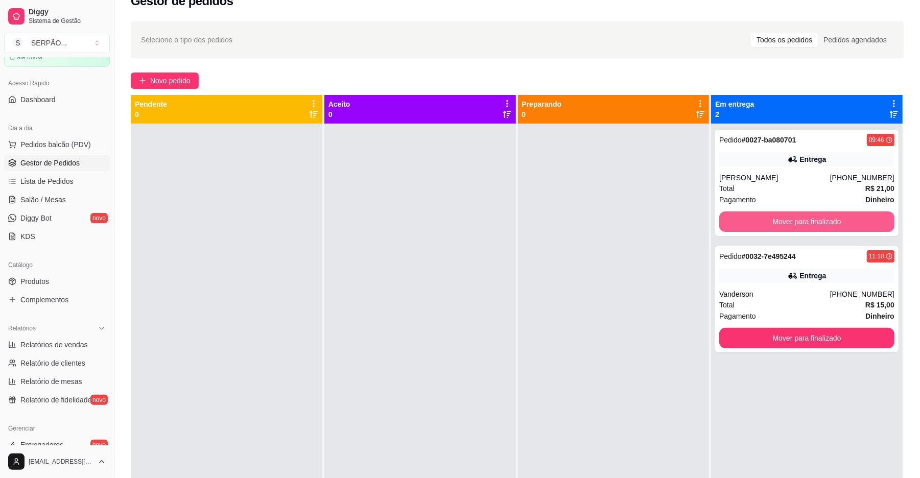
click at [797, 217] on button "Mover para finalizado" at bounding box center [806, 221] width 175 height 20
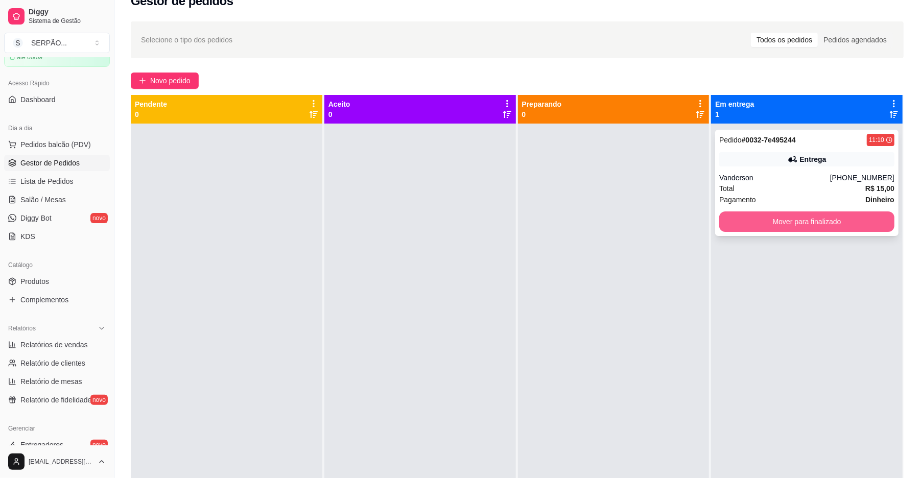
click at [805, 217] on button "Mover para finalizado" at bounding box center [806, 221] width 175 height 20
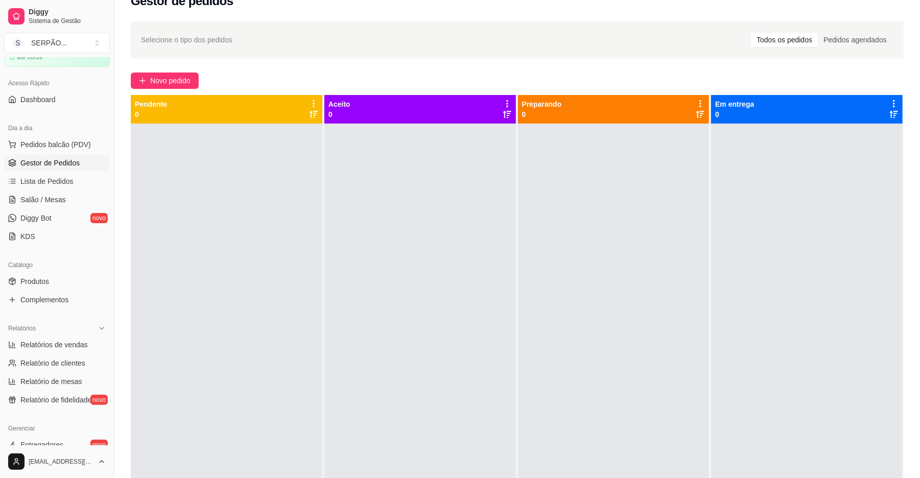
scroll to position [257, 0]
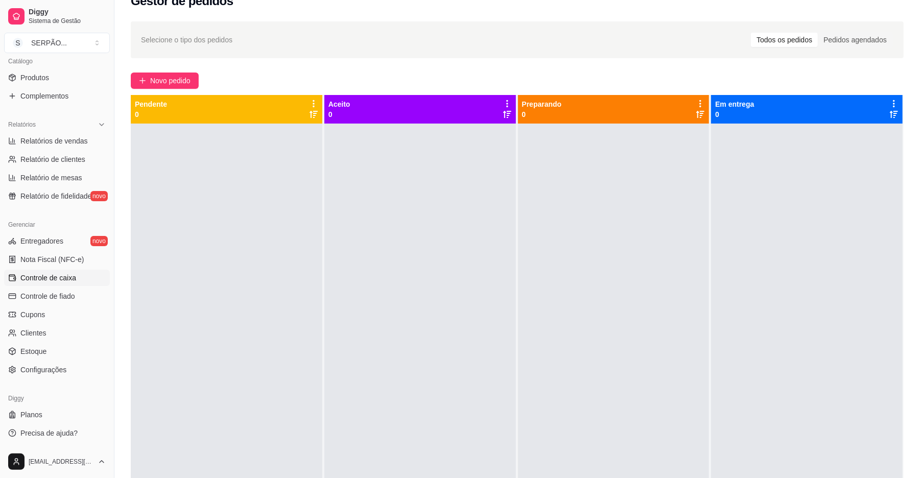
click at [61, 279] on span "Controle de caixa" at bounding box center [48, 278] width 56 height 10
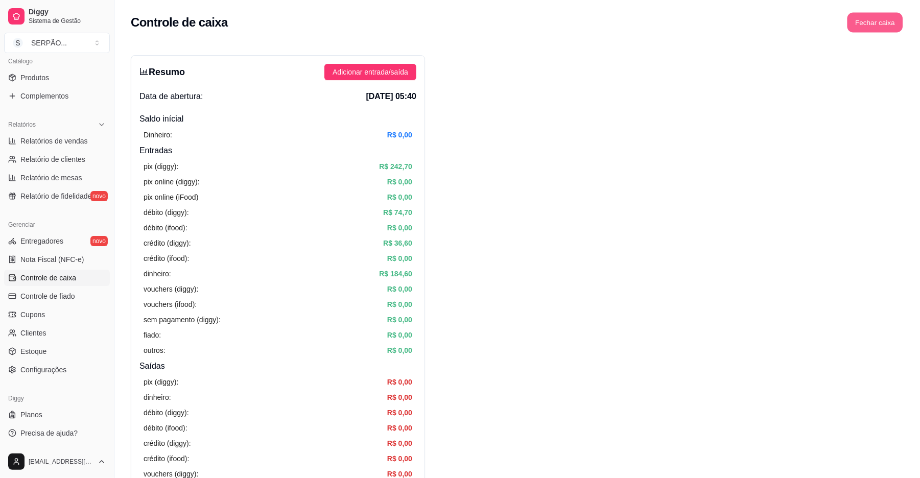
click at [885, 23] on button "Fechar caixa" at bounding box center [875, 23] width 56 height 20
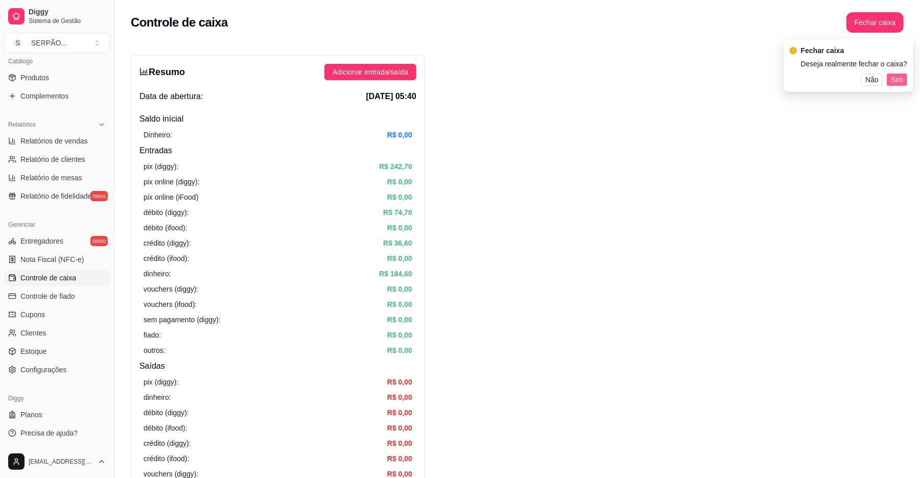
click at [903, 77] on span "Sim" at bounding box center [897, 79] width 12 height 11
